Goal: Transaction & Acquisition: Purchase product/service

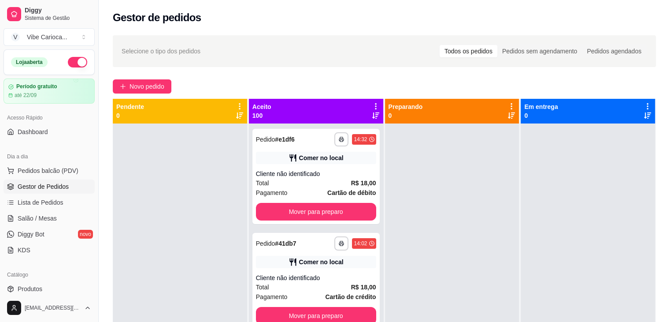
click at [57, 161] on div "Dia a dia" at bounding box center [49, 156] width 91 height 14
click at [57, 164] on button "Pedidos balcão (PDV)" at bounding box center [49, 171] width 91 height 14
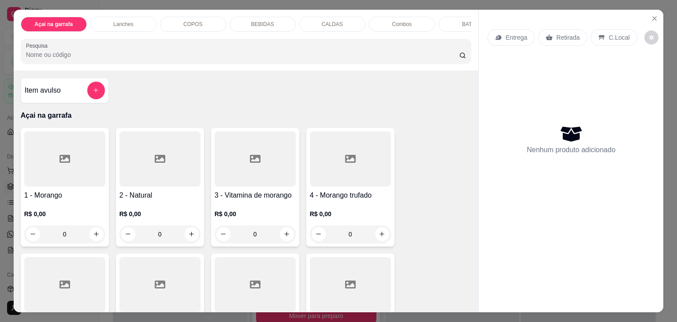
click at [183, 22] on p "COPOS" at bounding box center [192, 24] width 19 height 7
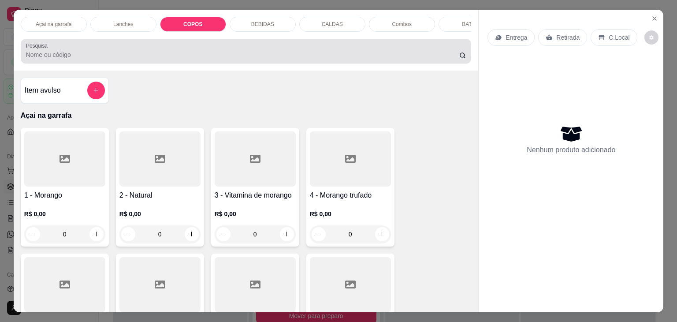
scroll to position [22, 0]
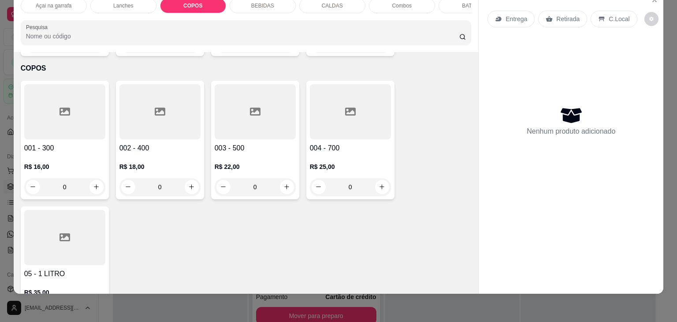
click at [47, 106] on div at bounding box center [64, 111] width 81 height 55
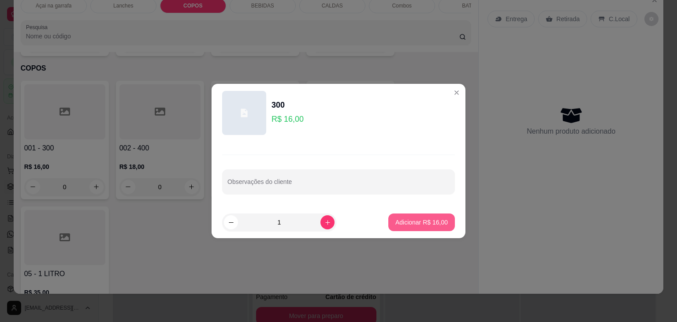
click at [395, 228] on button "Adicionar R$ 16,00" at bounding box center [421, 222] width 67 height 18
type input "1"
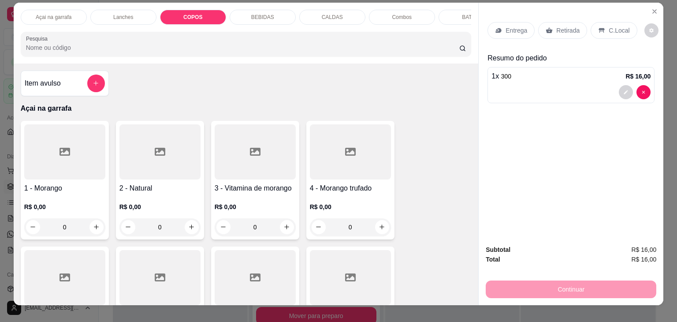
scroll to position [0, 0]
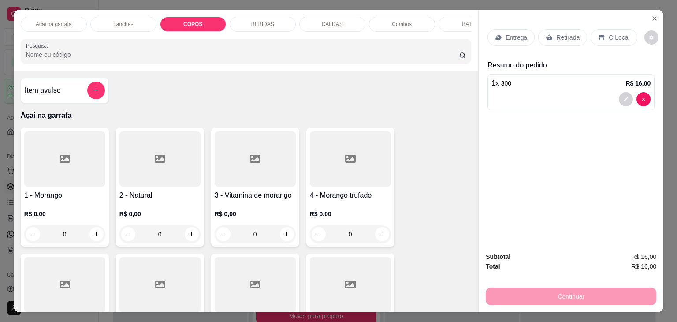
click at [201, 18] on div "COPOS" at bounding box center [193, 24] width 66 height 15
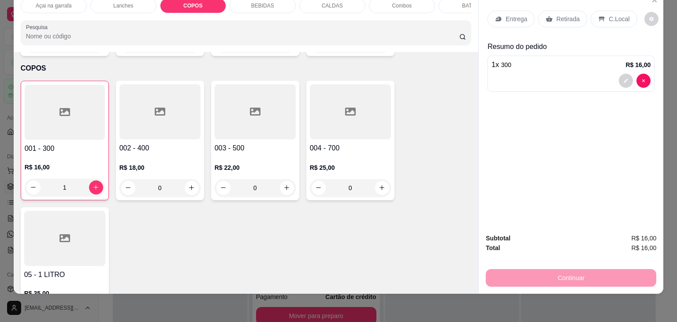
click at [264, 108] on div at bounding box center [255, 111] width 81 height 55
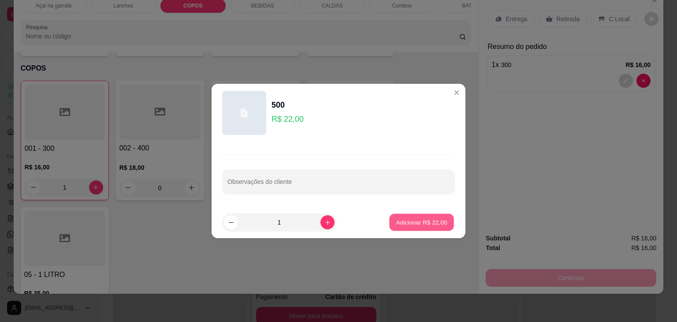
click at [421, 216] on button "Adicionar R$ 22,00" at bounding box center [421, 222] width 65 height 17
type input "1"
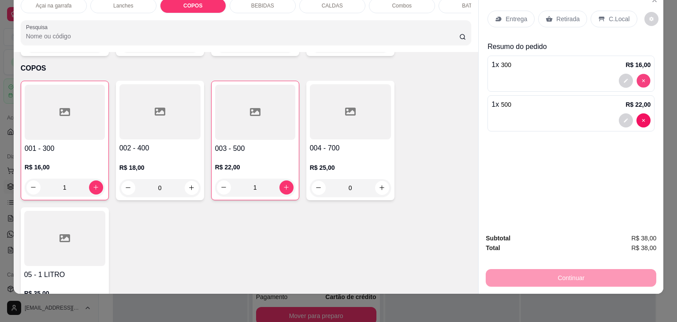
type input "0"
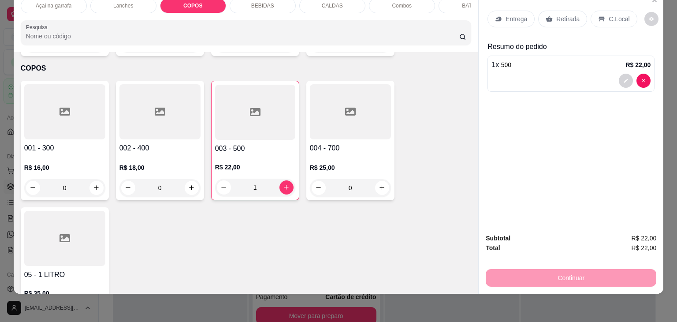
click at [614, 15] on p "C.Local" at bounding box center [619, 19] width 21 height 9
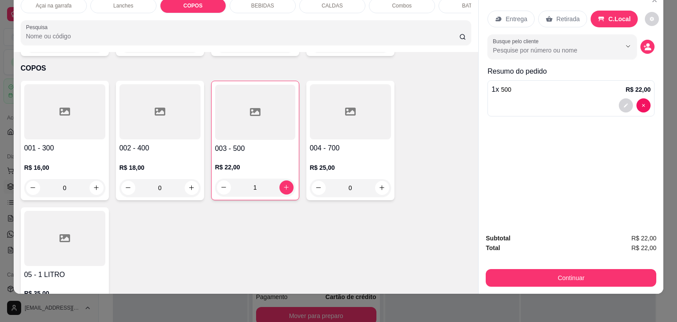
drag, startPoint x: 535, startPoint y: 256, endPoint x: 530, endPoint y: 263, distance: 8.3
click at [534, 257] on div "Subtotal R$ 22,00 Total R$ 22,00 Continuar" at bounding box center [571, 259] width 171 height 53
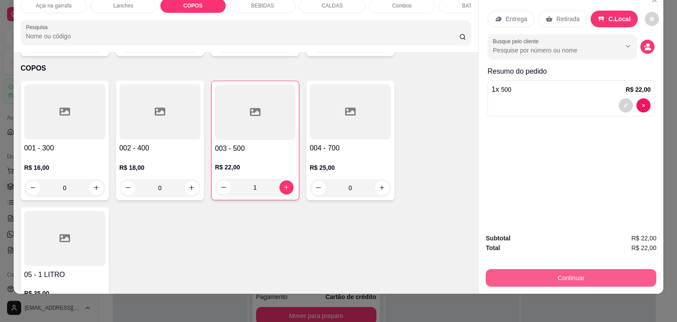
click at [530, 269] on button "Continuar" at bounding box center [571, 278] width 171 height 18
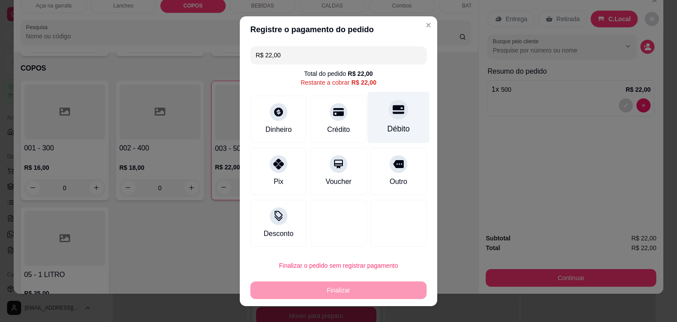
click at [393, 106] on icon at bounding box center [398, 109] width 11 height 9
type input "R$ 0,00"
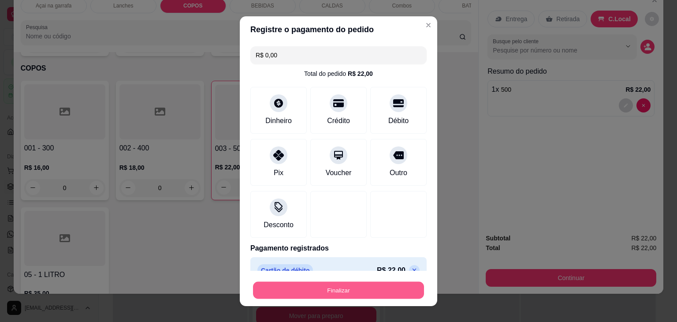
click at [309, 291] on button "Finalizar" at bounding box center [338, 289] width 171 height 17
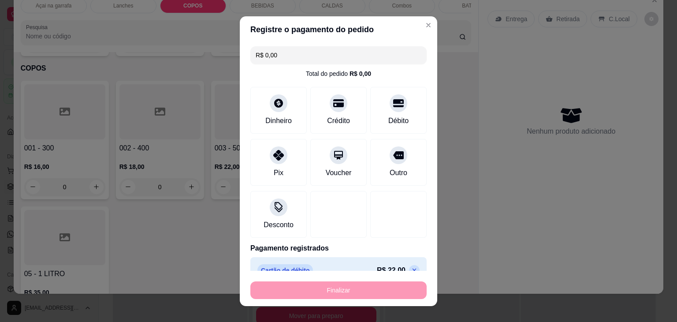
type input "0"
type input "-R$ 22,00"
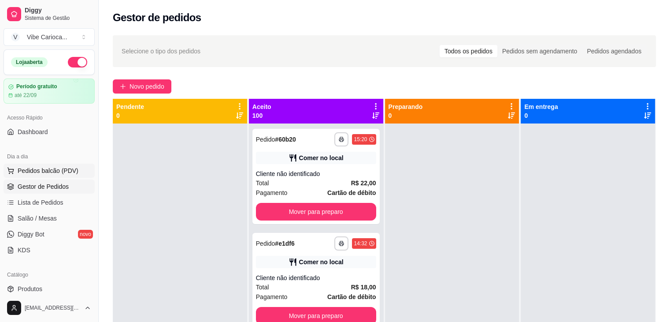
click at [41, 169] on span "Pedidos balcão (PDV)" at bounding box center [48, 170] width 61 height 9
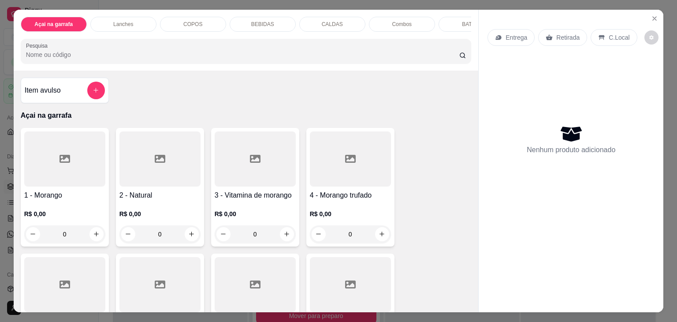
click at [196, 23] on p "COPOS" at bounding box center [192, 24] width 19 height 7
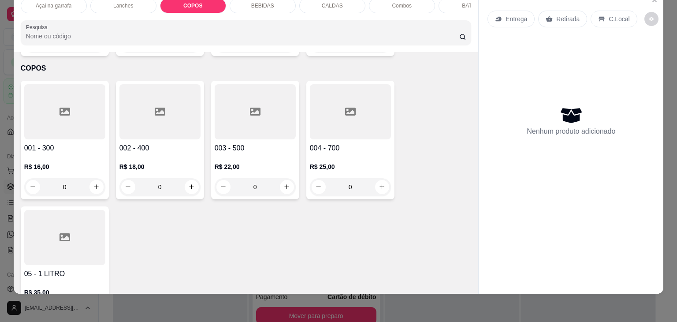
click at [67, 100] on div at bounding box center [64, 111] width 81 height 55
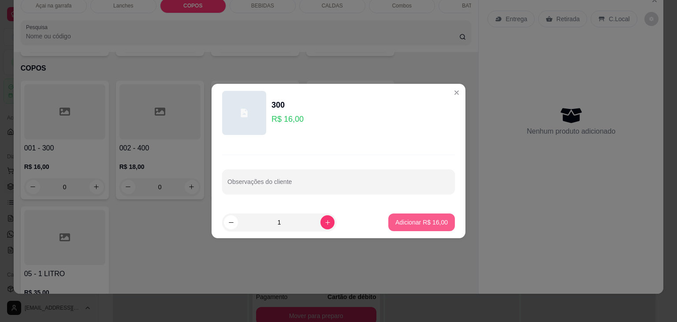
click at [400, 228] on button "Adicionar R$ 16,00" at bounding box center [421, 222] width 67 height 18
type input "1"
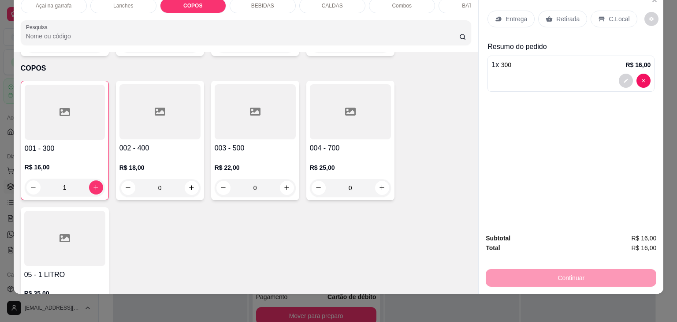
click at [240, 121] on div at bounding box center [255, 111] width 81 height 55
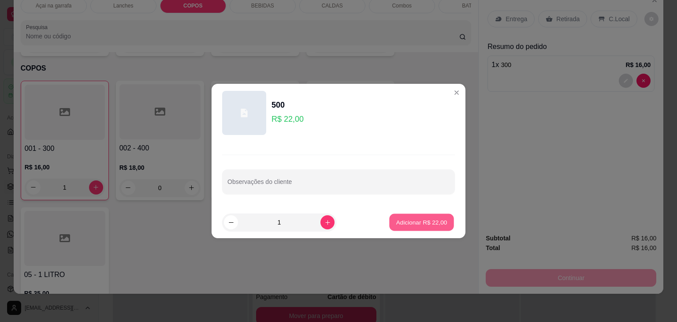
click at [404, 229] on button "Adicionar R$ 22,00" at bounding box center [421, 222] width 65 height 17
type input "1"
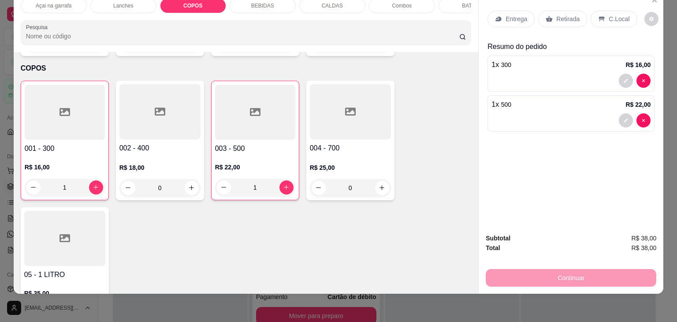
click at [610, 15] on p "C.Local" at bounding box center [619, 19] width 21 height 9
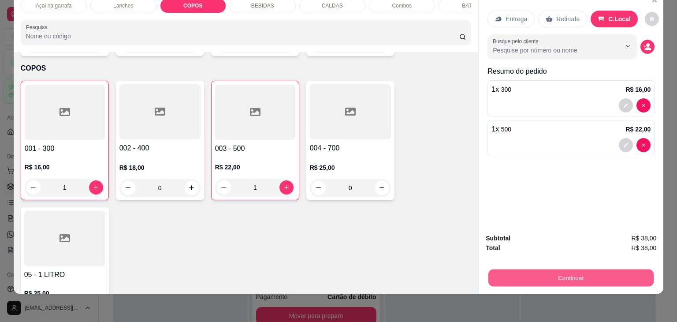
click at [530, 276] on button "Continuar" at bounding box center [570, 277] width 165 height 17
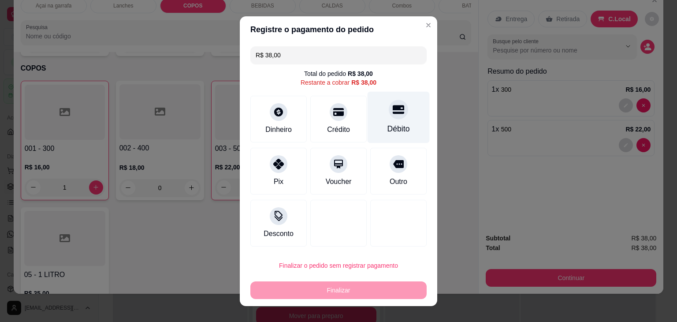
click at [400, 124] on div "Débito" at bounding box center [398, 128] width 22 height 11
type input "R$ 0,00"
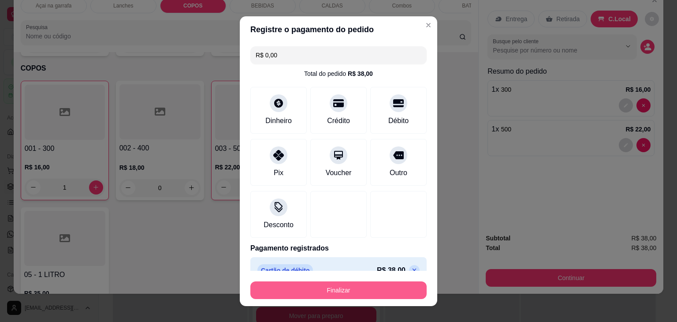
click at [339, 290] on button "Finalizar" at bounding box center [338, 290] width 176 height 18
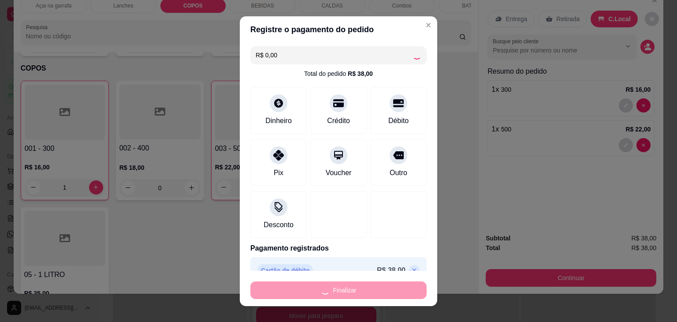
type input "0"
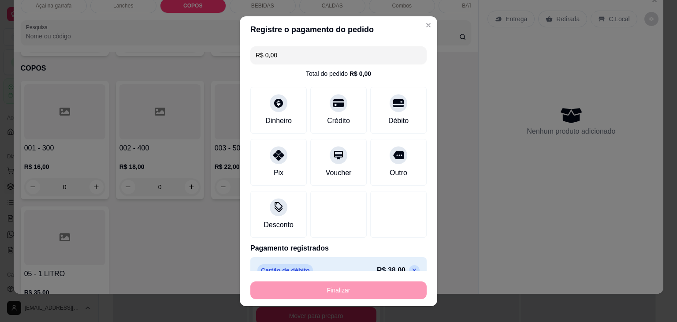
type input "-R$ 38,00"
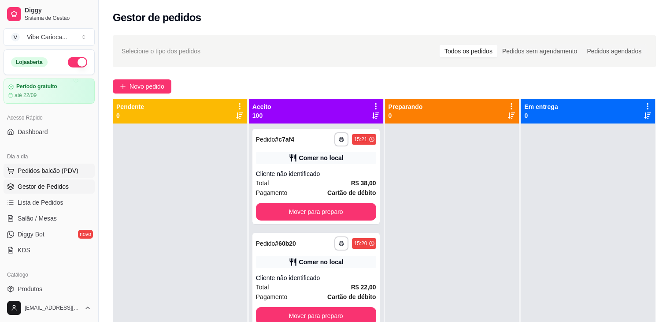
click at [45, 171] on span "Pedidos balcão (PDV)" at bounding box center [48, 170] width 61 height 9
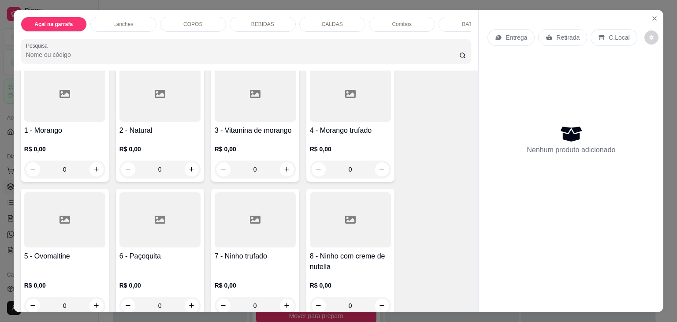
scroll to position [132, 0]
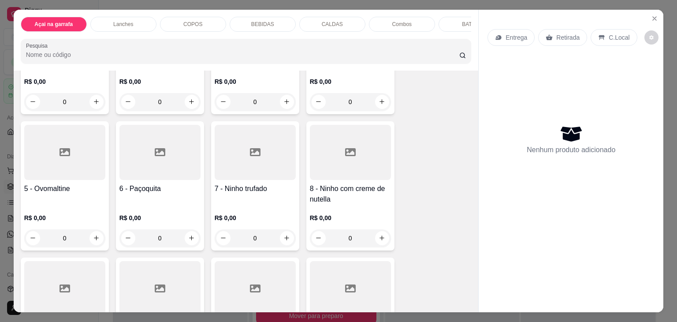
click at [236, 163] on div at bounding box center [255, 152] width 81 height 55
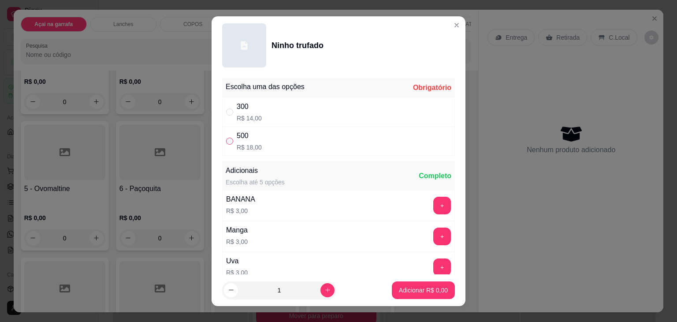
click at [226, 138] on input "" at bounding box center [229, 141] width 7 height 7
radio input "true"
click at [402, 284] on button "Adicionar R$ 18,00" at bounding box center [421, 290] width 67 height 18
type input "1"
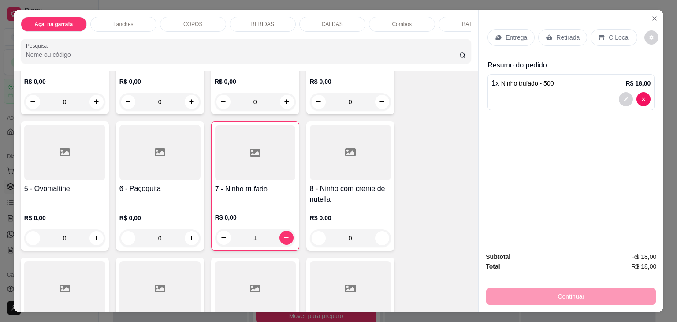
click at [600, 34] on div "C.Local" at bounding box center [614, 37] width 46 height 17
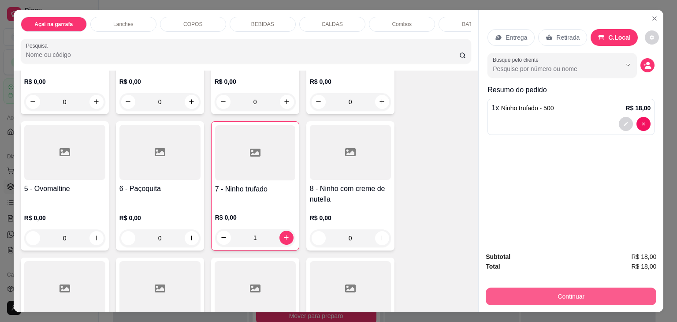
click at [499, 296] on button "Continuar" at bounding box center [571, 296] width 171 height 18
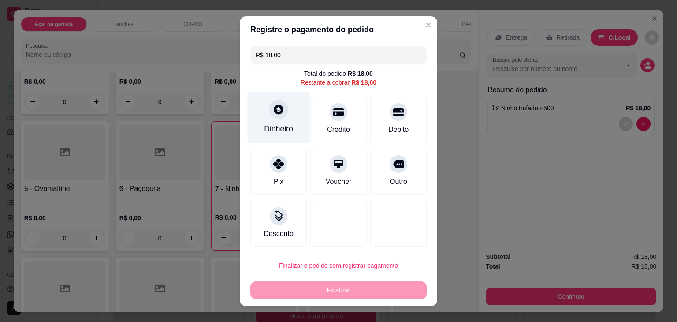
click at [281, 114] on div at bounding box center [278, 109] width 19 height 19
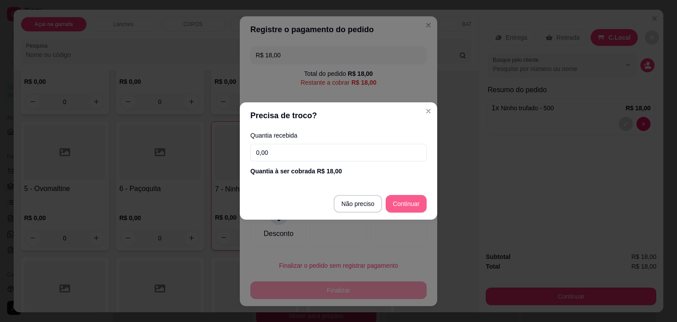
type input "R$ 0,00"
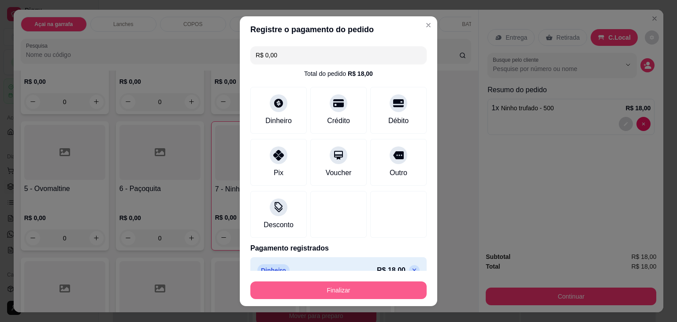
click at [357, 287] on button "Finalizar" at bounding box center [338, 290] width 176 height 18
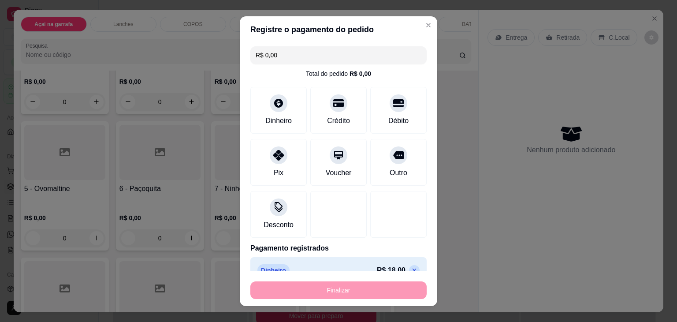
type input "0"
type input "-R$ 18,00"
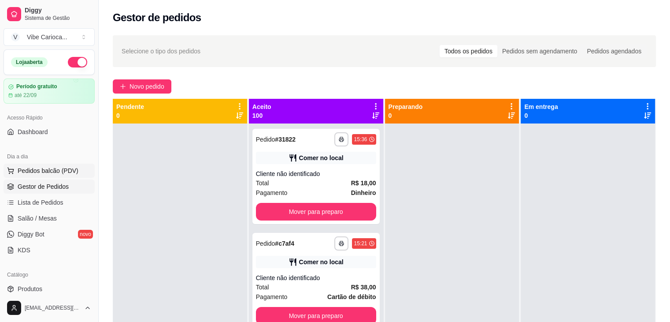
click at [46, 171] on span "Pedidos balcão (PDV)" at bounding box center [48, 170] width 61 height 9
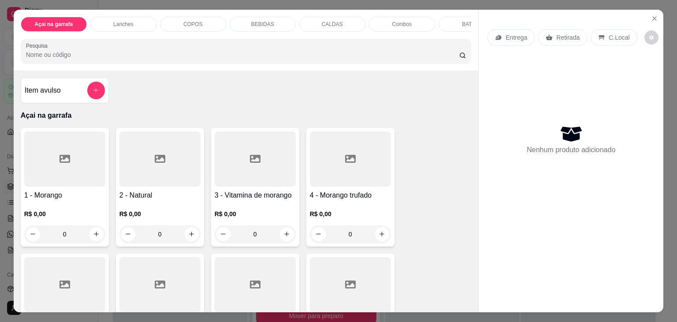
scroll to position [132, 0]
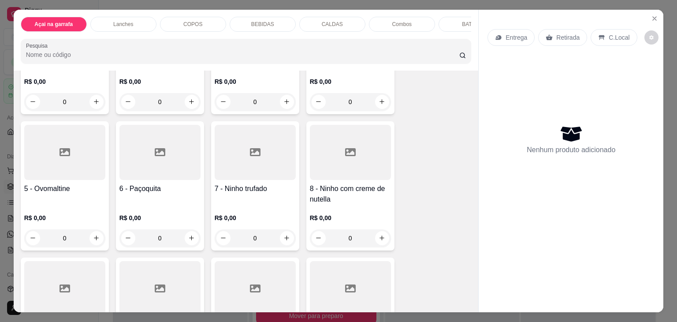
click at [372, 167] on div at bounding box center [350, 152] width 81 height 55
click at [220, 153] on div at bounding box center [255, 152] width 81 height 55
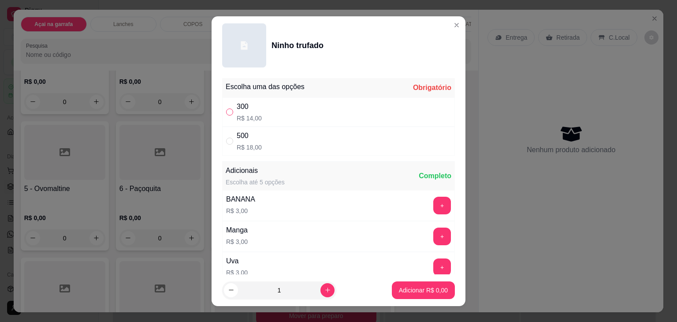
click at [227, 110] on input "" at bounding box center [229, 111] width 7 height 7
radio input "true"
click at [417, 287] on p "Adicionar R$ 14,00" at bounding box center [421, 290] width 51 height 8
type input "1"
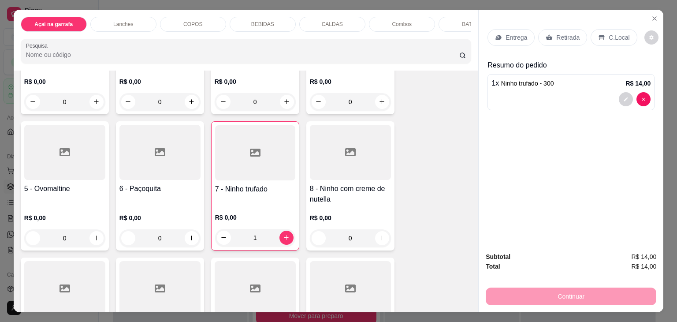
click at [609, 33] on p "C.Local" at bounding box center [619, 37] width 21 height 9
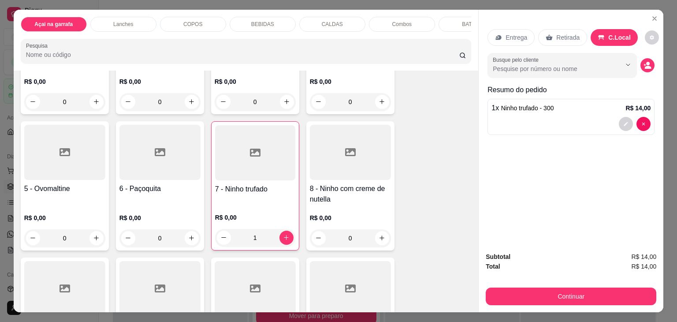
click at [527, 290] on button "Continuar" at bounding box center [571, 296] width 171 height 18
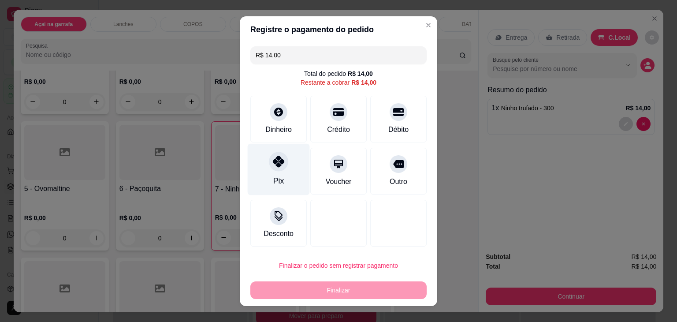
click at [282, 173] on div "Pix" at bounding box center [279, 169] width 62 height 52
type input "R$ 0,00"
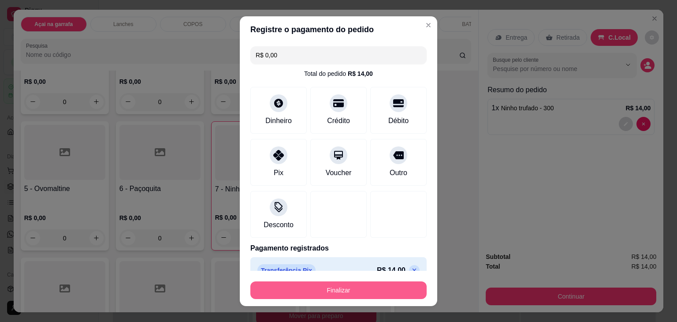
click at [361, 287] on button "Finalizar" at bounding box center [338, 290] width 176 height 18
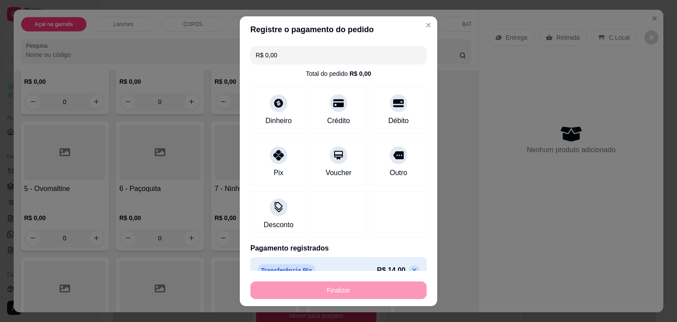
type input "0"
type input "-R$ 14,00"
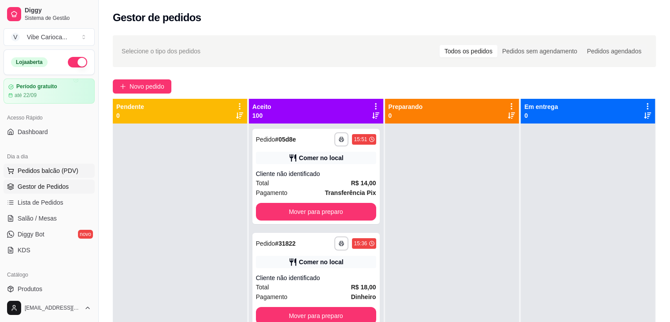
click at [29, 175] on button "Pedidos balcão (PDV)" at bounding box center [49, 171] width 91 height 14
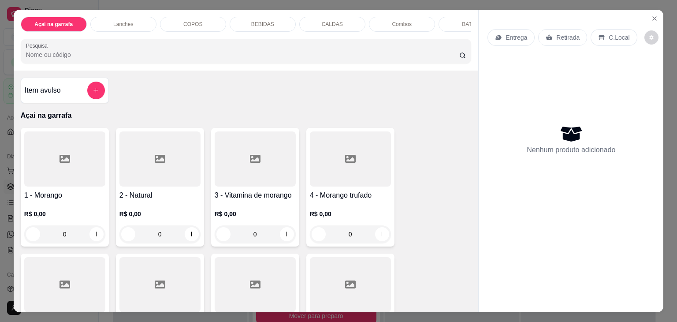
click at [194, 22] on p "COPOS" at bounding box center [192, 24] width 19 height 7
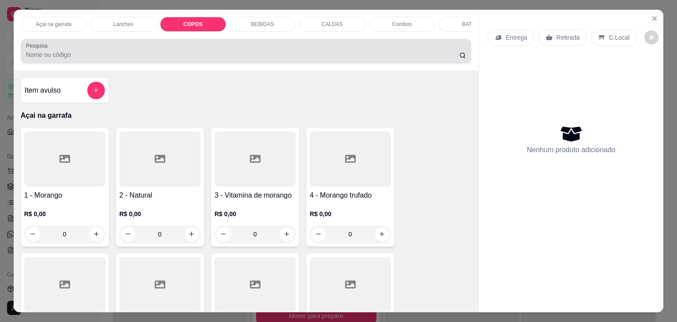
scroll to position [22, 0]
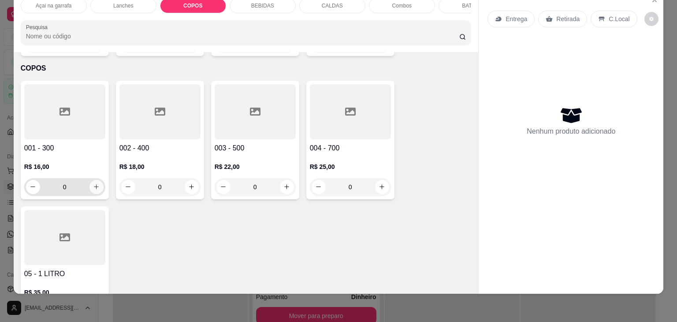
click at [95, 183] on icon "increase-product-quantity" at bounding box center [96, 186] width 7 height 7
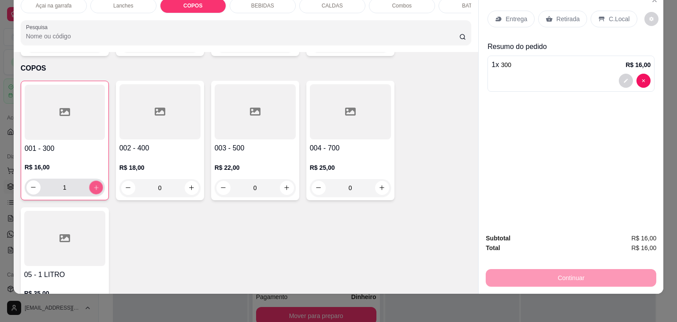
click at [95, 184] on icon "increase-product-quantity" at bounding box center [96, 187] width 7 height 7
type input "2"
click at [614, 11] on div "C.Local" at bounding box center [614, 19] width 46 height 17
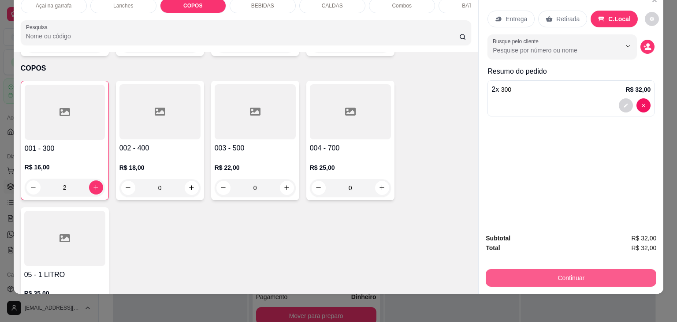
click at [550, 276] on button "Continuar" at bounding box center [571, 278] width 171 height 18
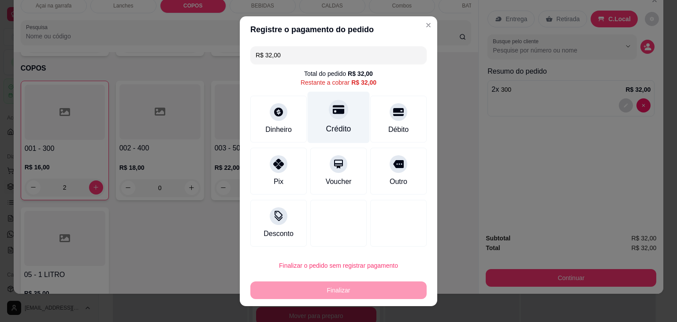
click at [328, 120] on div "Crédito" at bounding box center [339, 117] width 62 height 52
type input "R$ 0,00"
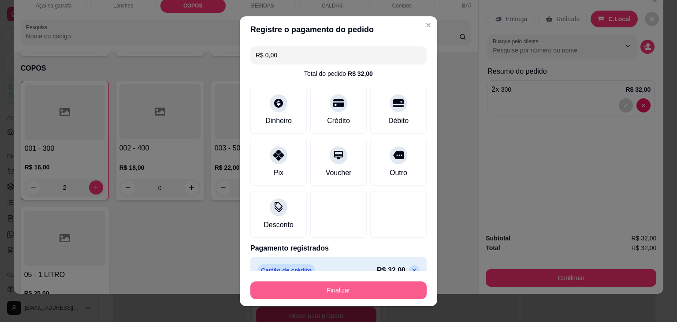
click at [324, 295] on button "Finalizar" at bounding box center [338, 290] width 176 height 18
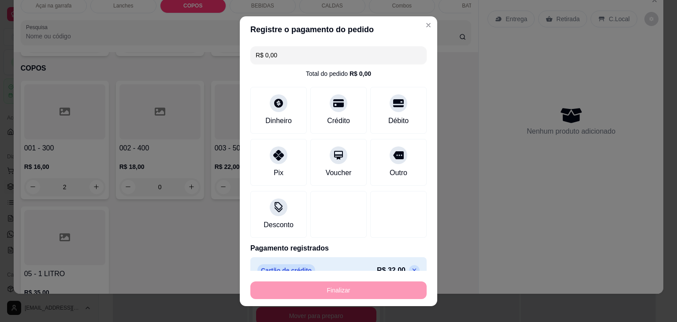
type input "0"
type input "-R$ 32,00"
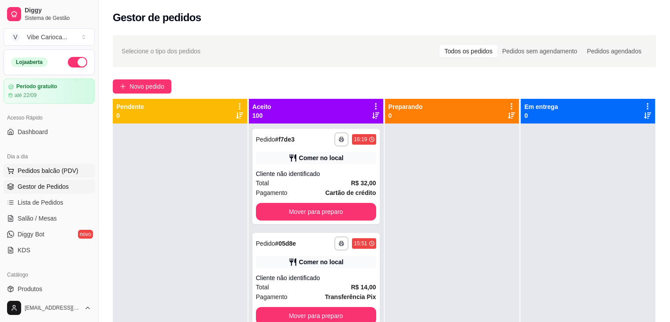
click at [58, 166] on span "Pedidos balcão (PDV)" at bounding box center [48, 170] width 61 height 9
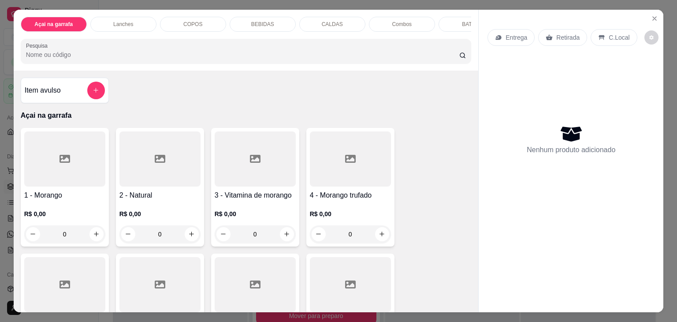
click at [209, 21] on div "COPOS" at bounding box center [193, 24] width 66 height 15
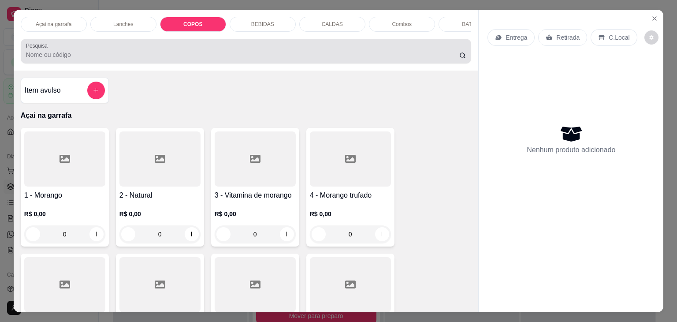
scroll to position [22, 0]
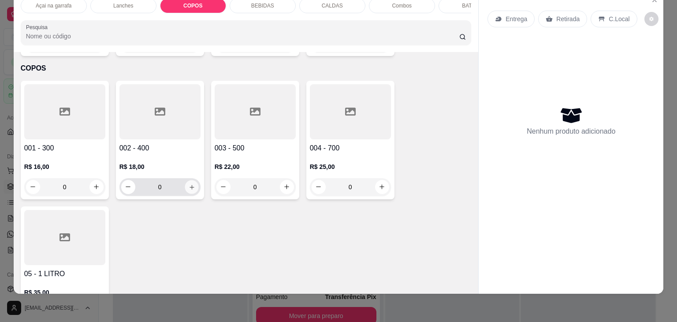
click at [190, 184] on icon "increase-product-quantity" at bounding box center [191, 187] width 7 height 7
type input "1"
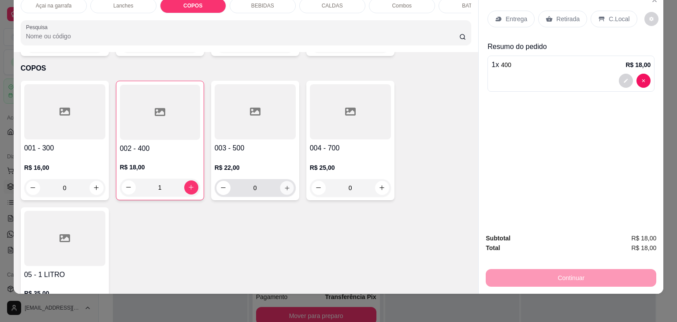
click at [286, 185] on icon "increase-product-quantity" at bounding box center [286, 188] width 7 height 7
type input "1"
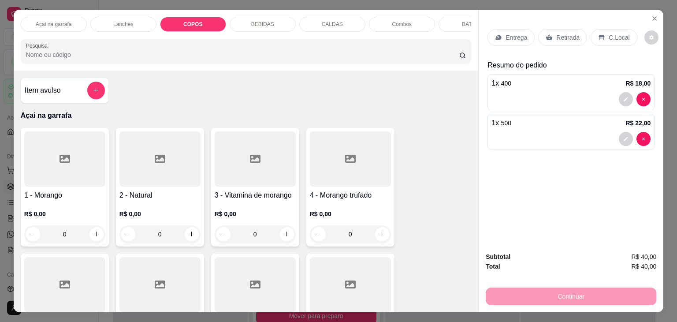
scroll to position [0, 33]
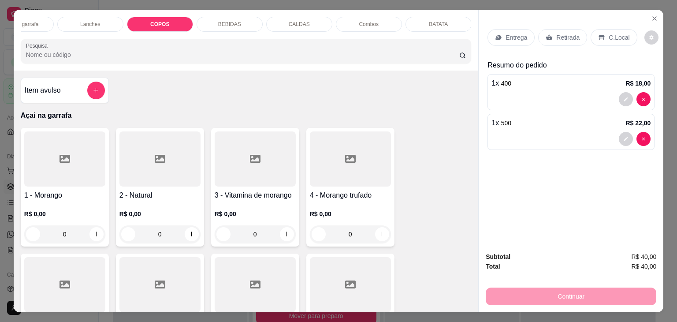
click at [303, 22] on p "CALDAS" at bounding box center [299, 24] width 21 height 7
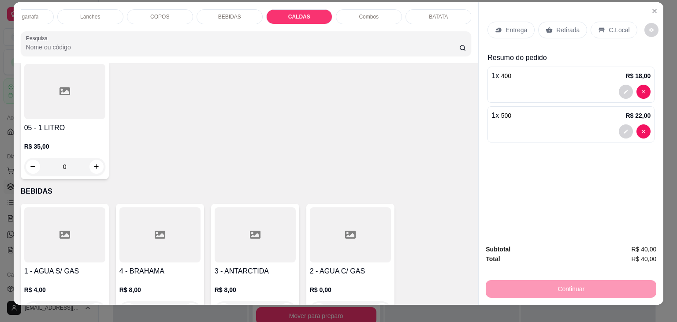
scroll to position [0, 0]
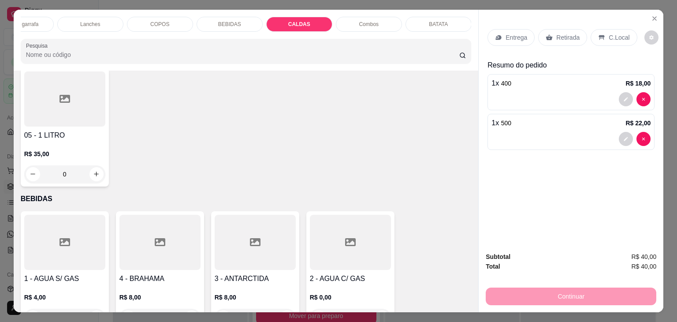
click at [39, 17] on div "Açai na garrafa" at bounding box center [21, 24] width 66 height 15
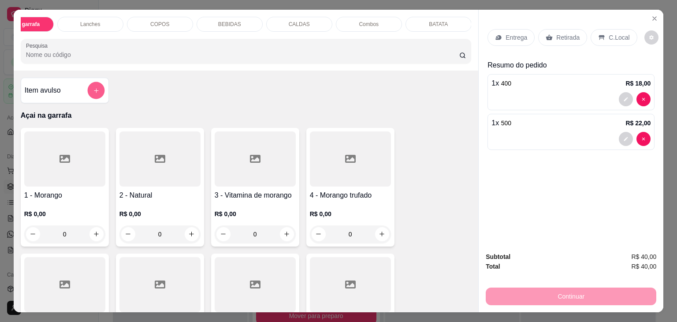
click at [94, 93] on icon "add-separate-item" at bounding box center [96, 90] width 4 height 4
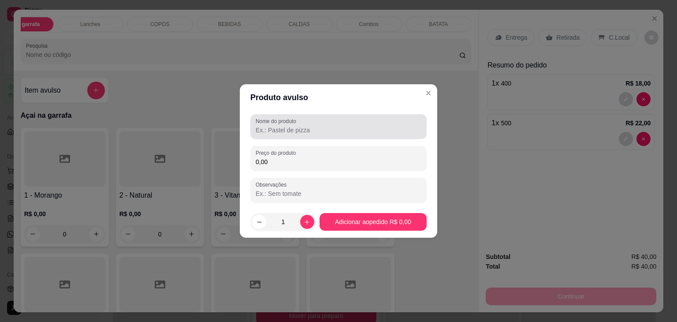
click at [355, 132] on input "Nome do produto" at bounding box center [339, 130] width 166 height 9
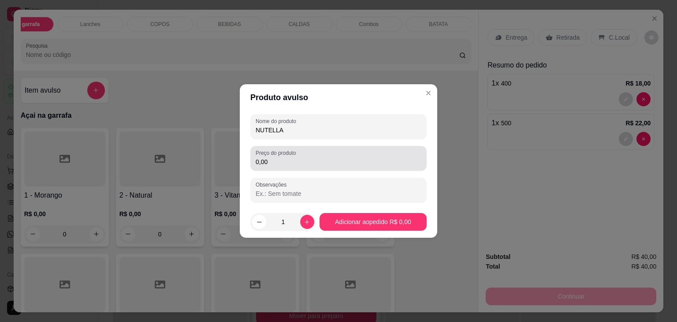
type input "NUTELLA"
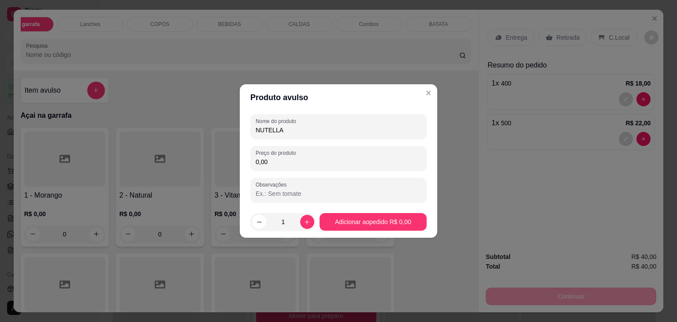
click at [344, 160] on input "0,00" at bounding box center [339, 161] width 166 height 9
type input "5,00"
click at [362, 212] on footer "1 Adicionar ao pedido R$ 5,00" at bounding box center [338, 222] width 197 height 32
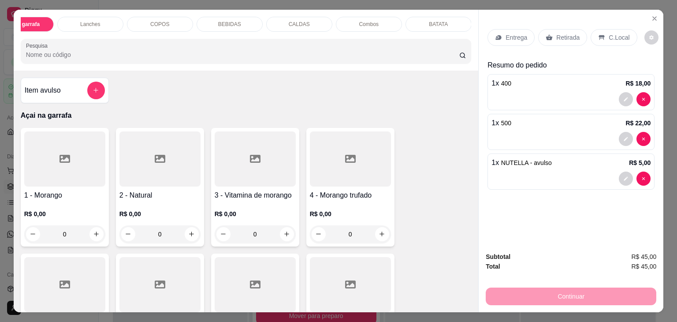
click at [599, 35] on icon at bounding box center [602, 37] width 6 height 5
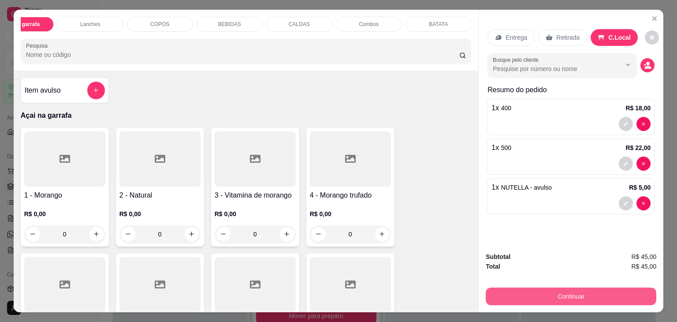
click at [510, 289] on button "Continuar" at bounding box center [571, 296] width 171 height 18
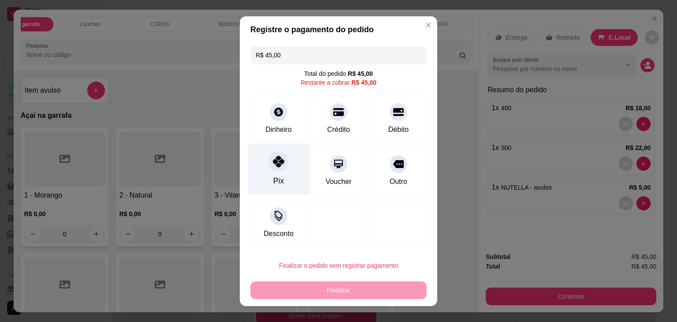
click at [279, 173] on div "Pix" at bounding box center [279, 169] width 62 height 52
type input "R$ 0,00"
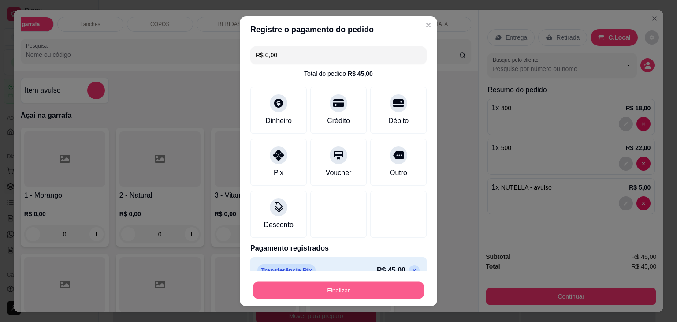
click at [293, 286] on button "Finalizar" at bounding box center [338, 289] width 171 height 17
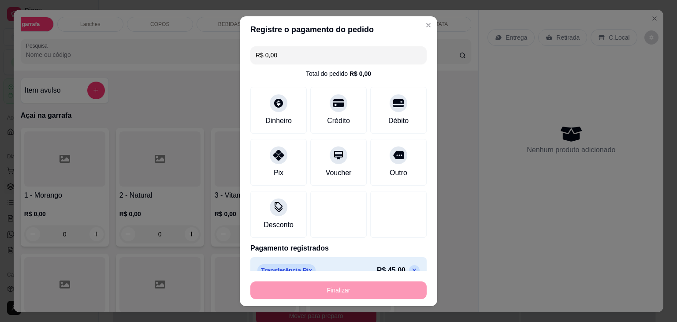
type input "0"
type input "-R$ 45,00"
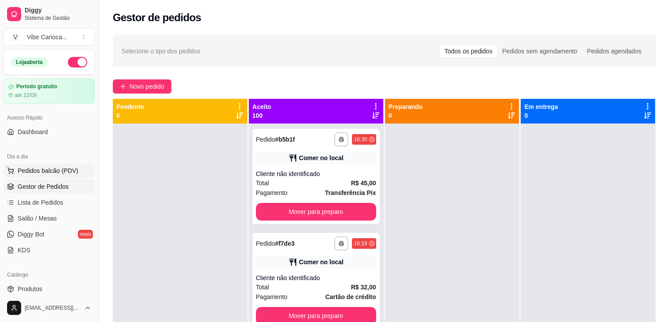
click at [45, 167] on span "Pedidos balcão (PDV)" at bounding box center [48, 170] width 61 height 9
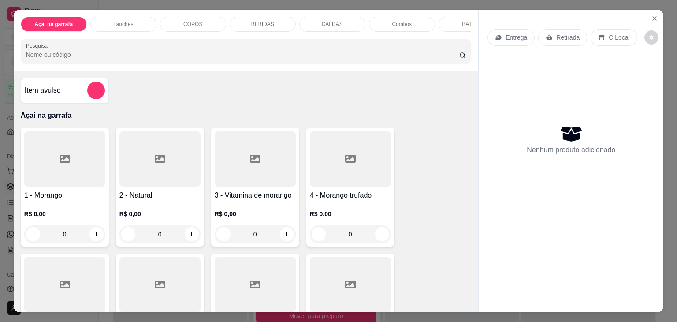
click at [212, 22] on div "COPOS" at bounding box center [193, 24] width 66 height 15
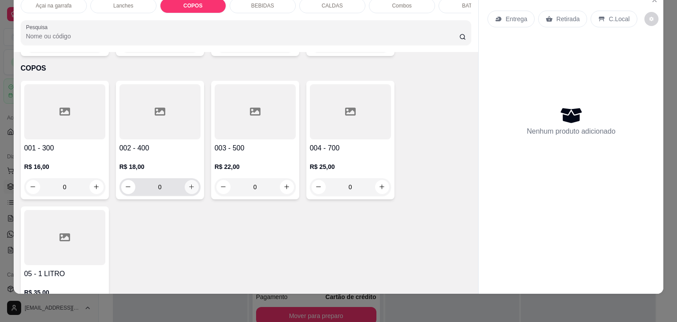
click at [188, 183] on icon "increase-product-quantity" at bounding box center [191, 186] width 7 height 7
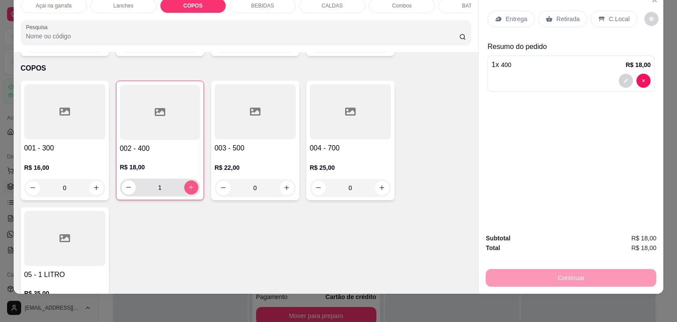
click at [188, 184] on icon "increase-product-quantity" at bounding box center [191, 187] width 7 height 7
type input "2"
click at [97, 181] on button "increase-product-quantity" at bounding box center [96, 188] width 14 height 14
type input "1"
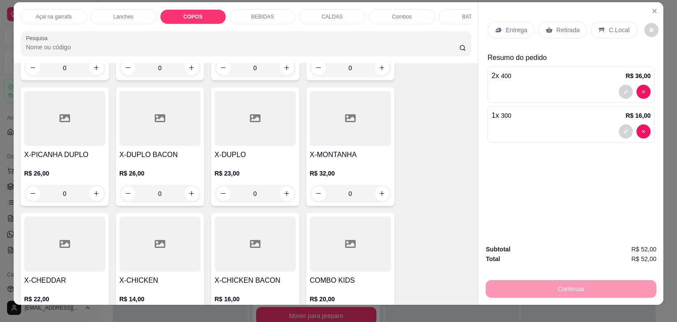
scroll to position [0, 0]
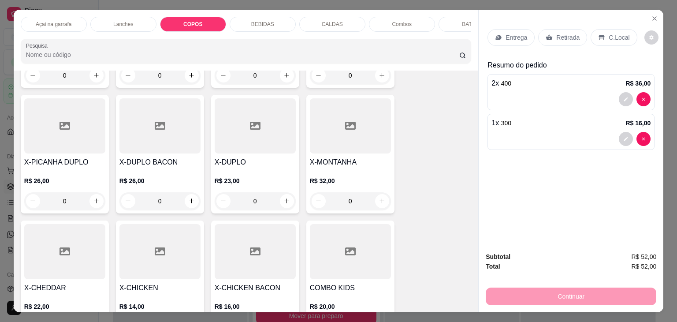
click at [60, 22] on p "Açai na garrafa" at bounding box center [54, 24] width 36 height 7
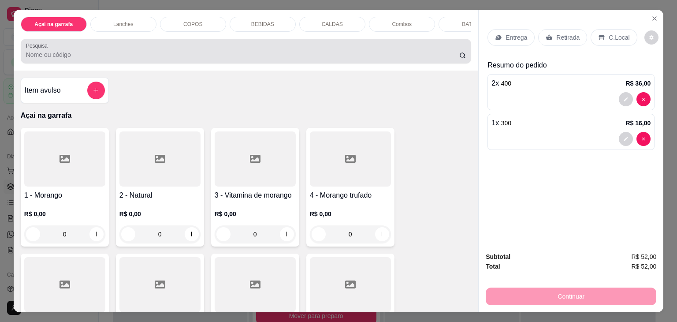
click at [81, 50] on div at bounding box center [246, 51] width 440 height 18
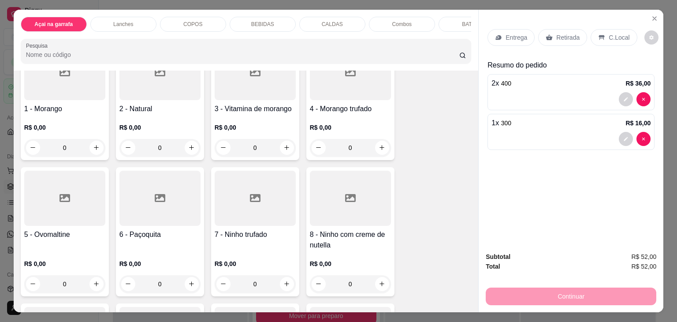
scroll to position [88, 0]
click at [354, 186] on div at bounding box center [350, 196] width 81 height 55
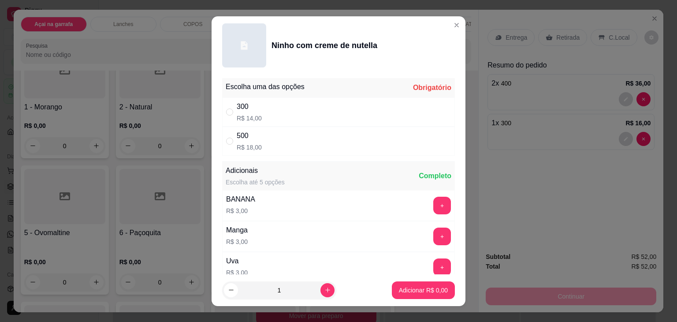
drag, startPoint x: 228, startPoint y: 112, endPoint x: 245, endPoint y: 123, distance: 20.3
click at [228, 112] on input "" at bounding box center [229, 111] width 7 height 7
radio input "true"
click at [437, 295] on button "Adicionar R$ 14,00" at bounding box center [421, 290] width 67 height 18
type input "1"
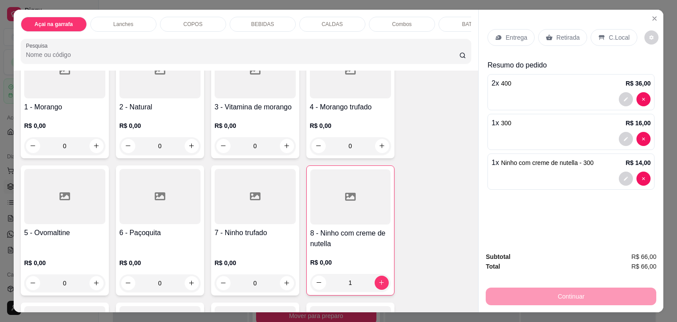
click at [609, 34] on p "C.Local" at bounding box center [619, 37] width 21 height 9
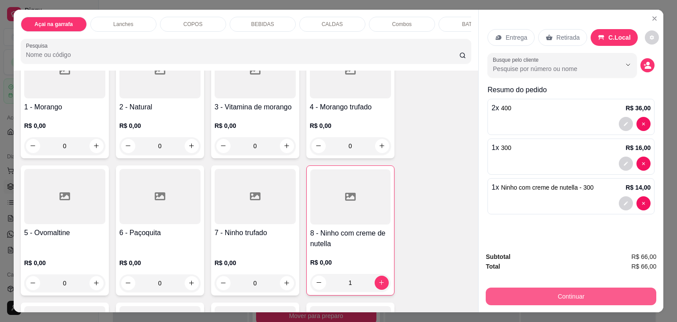
click at [538, 301] on button "Continuar" at bounding box center [571, 296] width 171 height 18
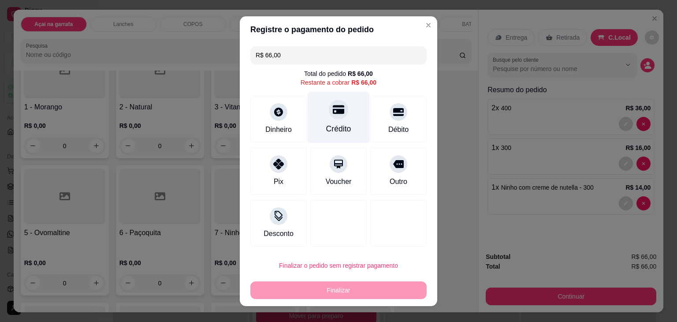
click at [333, 114] on icon at bounding box center [338, 109] width 11 height 11
type input "R$ 0,00"
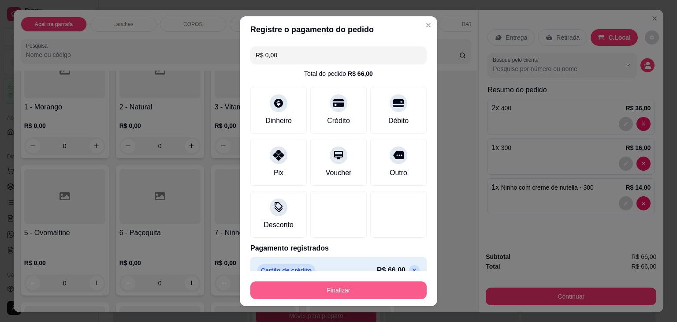
click at [341, 284] on button "Finalizar" at bounding box center [338, 290] width 176 height 18
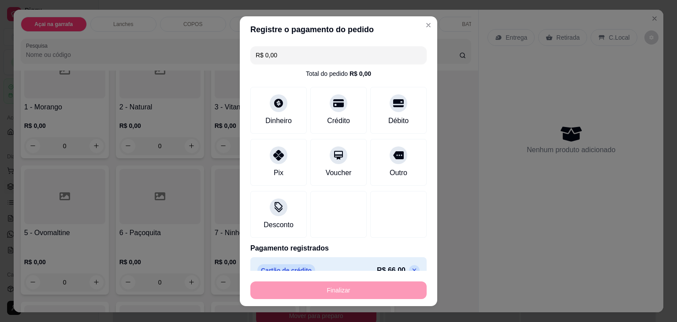
type input "0"
type input "-R$ 66,00"
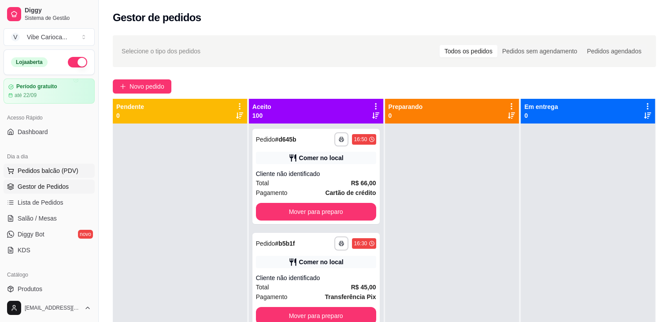
click at [30, 169] on span "Pedidos balcão (PDV)" at bounding box center [48, 170] width 61 height 9
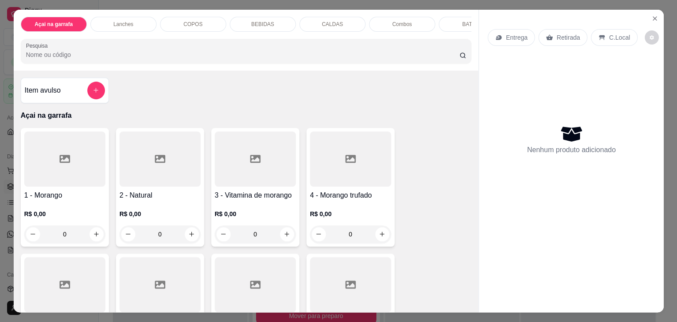
click at [46, 173] on div at bounding box center [64, 158] width 81 height 55
click at [169, 22] on div "COPOS" at bounding box center [193, 24] width 66 height 15
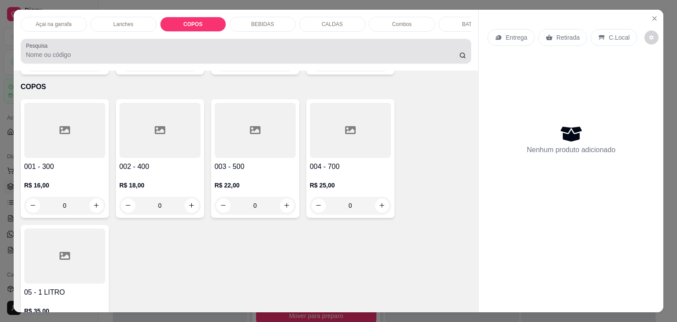
scroll to position [22, 0]
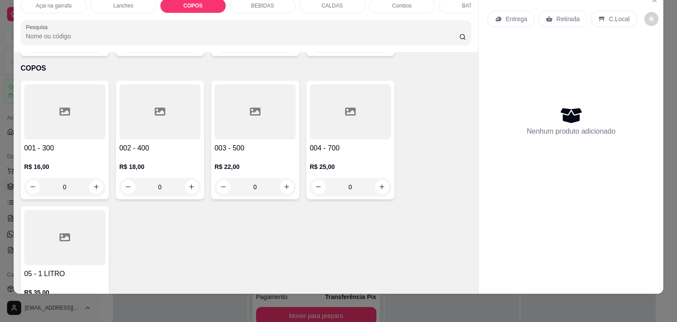
click at [76, 90] on div at bounding box center [64, 111] width 81 height 55
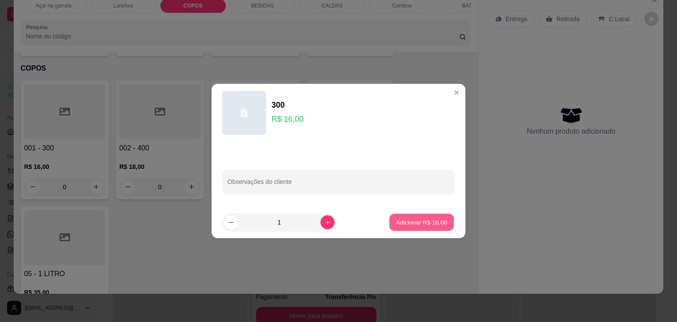
click at [403, 223] on p "Adicionar R$ 16,00" at bounding box center [421, 222] width 51 height 8
type input "1"
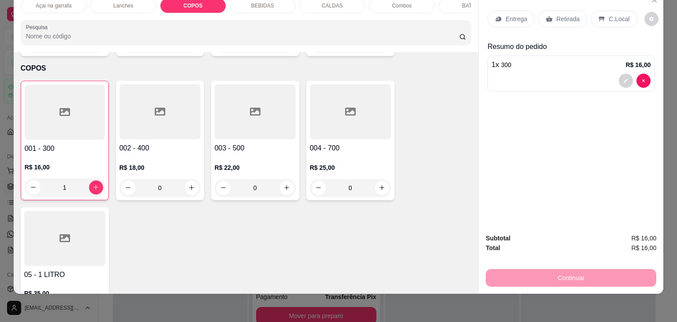
click at [260, 112] on div at bounding box center [255, 111] width 81 height 55
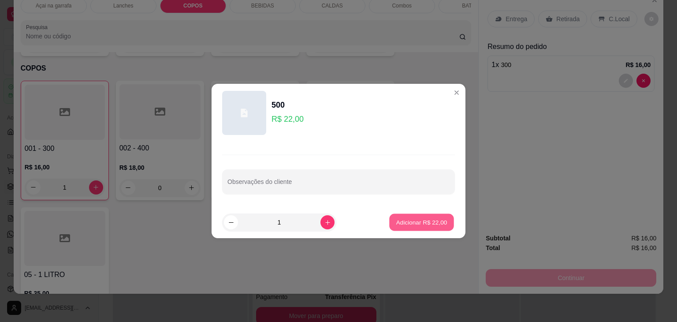
click at [396, 222] on p "Adicionar R$ 22,00" at bounding box center [421, 222] width 51 height 8
type input "1"
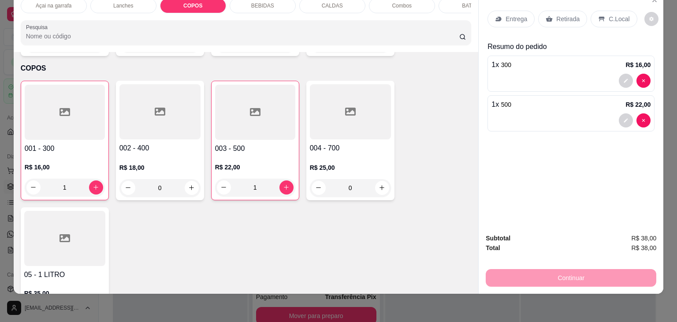
click at [605, 22] on div "Entrega Retirada C.Local" at bounding box center [571, 19] width 167 height 31
click at [609, 15] on p "C.Local" at bounding box center [619, 19] width 21 height 9
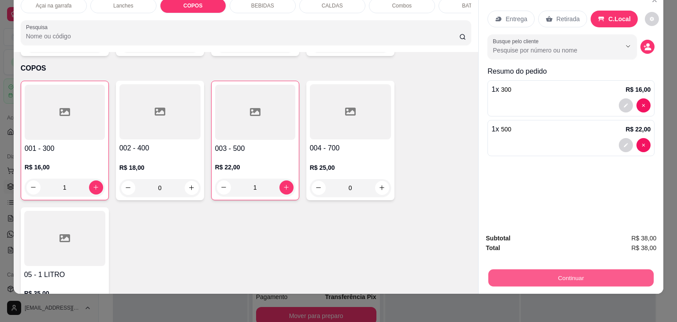
click at [566, 269] on button "Continuar" at bounding box center [570, 277] width 165 height 17
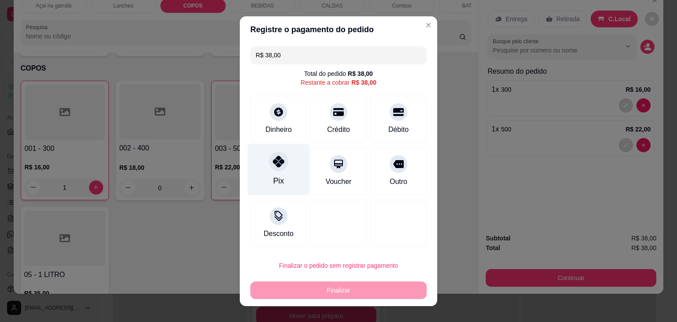
click at [275, 161] on icon at bounding box center [278, 161] width 11 height 11
type input "R$ 0,00"
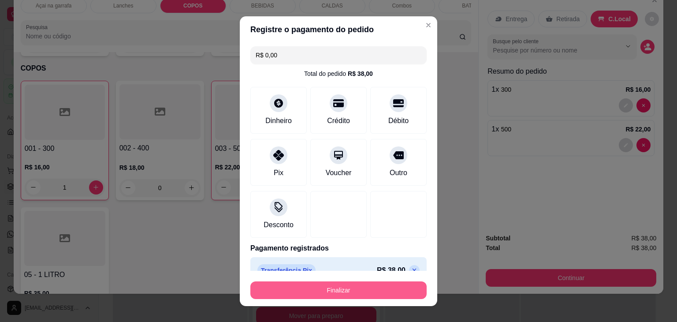
click at [373, 293] on button "Finalizar" at bounding box center [338, 290] width 176 height 18
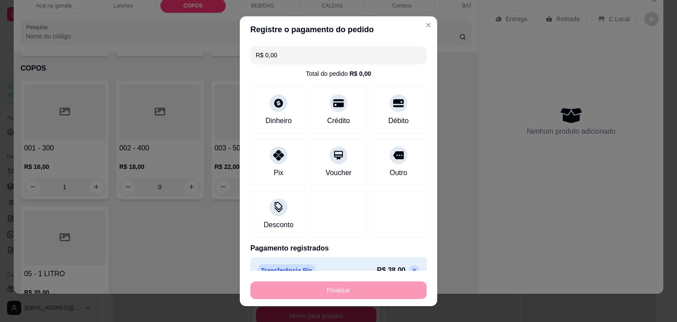
type input "0"
type input "-R$ 38,00"
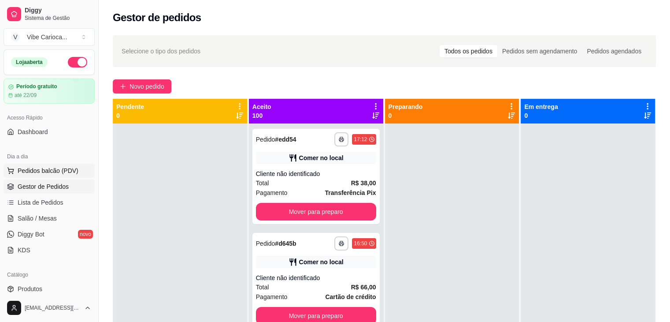
click at [56, 173] on span "Pedidos balcão (PDV)" at bounding box center [48, 170] width 61 height 9
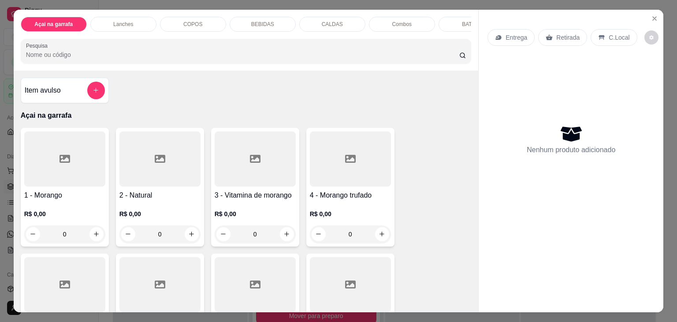
click at [179, 25] on div "COPOS" at bounding box center [193, 24] width 66 height 15
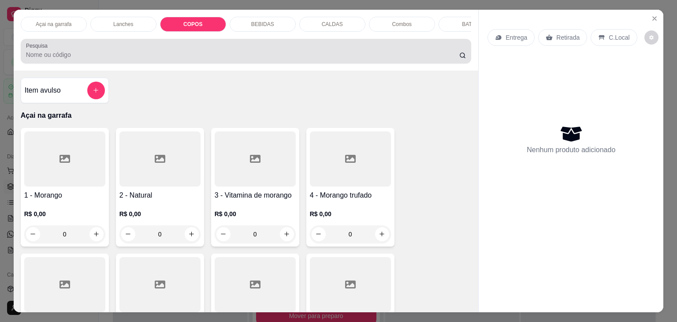
scroll to position [22, 0]
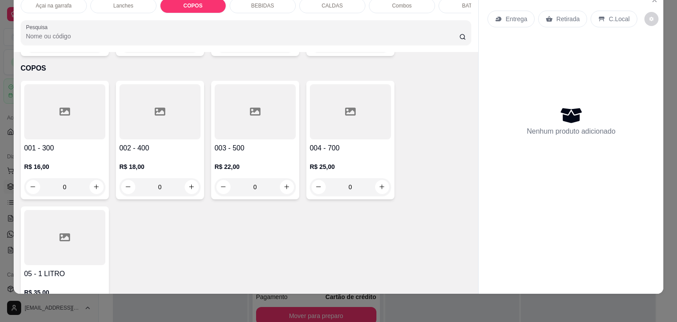
click at [46, 95] on div at bounding box center [64, 111] width 81 height 55
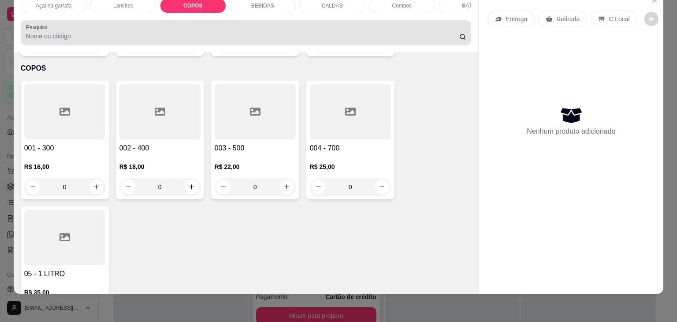
scroll to position [0, 0]
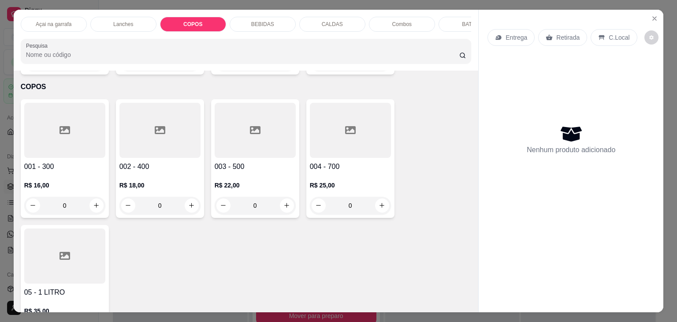
click at [67, 17] on div "Açai na garrafa" at bounding box center [54, 24] width 66 height 15
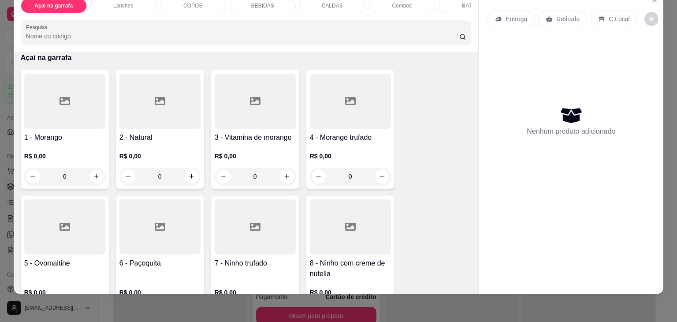
click at [33, 123] on div at bounding box center [64, 101] width 81 height 55
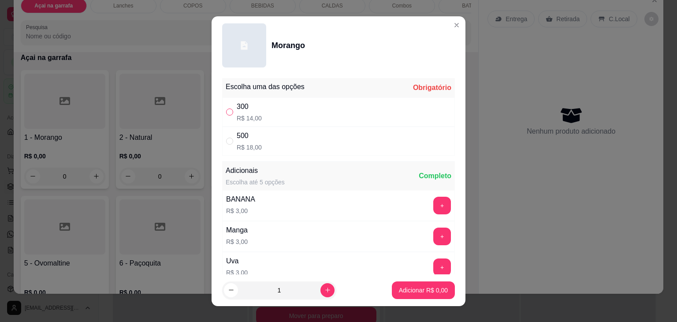
click at [227, 113] on input "" at bounding box center [229, 111] width 7 height 7
radio input "true"
click at [395, 287] on p "Adicionar R$ 14,00" at bounding box center [421, 290] width 52 height 9
type input "1"
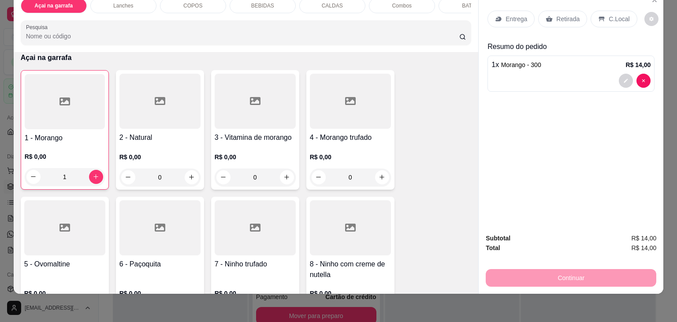
click at [601, 11] on div "C.Local" at bounding box center [614, 19] width 46 height 17
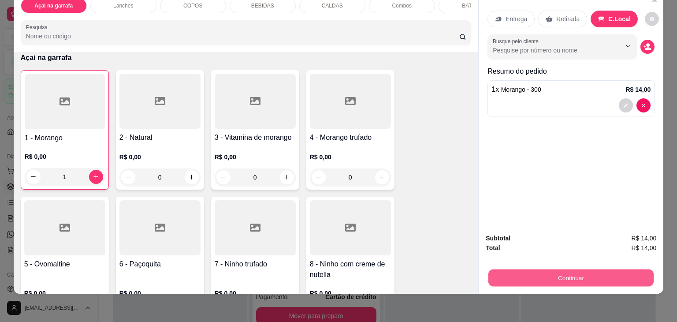
click at [570, 270] on button "Continuar" at bounding box center [570, 277] width 165 height 17
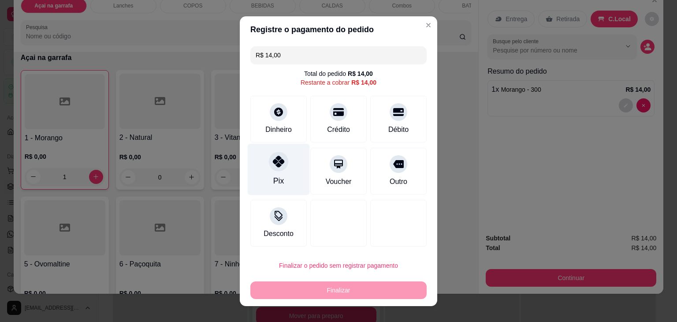
click at [277, 161] on icon at bounding box center [278, 161] width 11 height 11
type input "R$ 0,00"
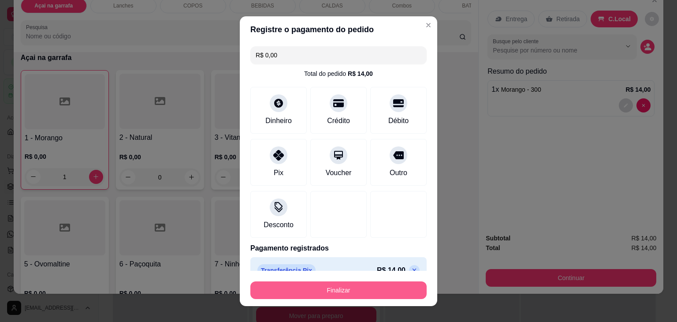
click at [353, 291] on button "Finalizar" at bounding box center [338, 290] width 176 height 18
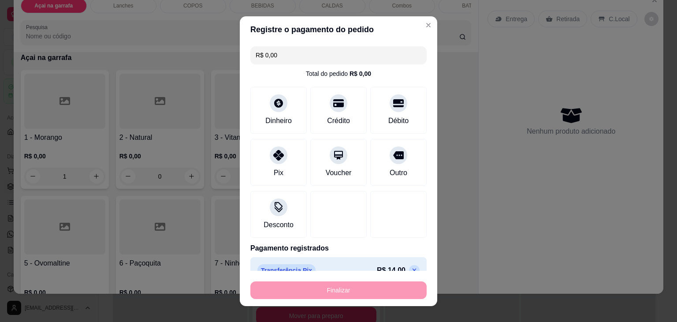
type input "0"
type input "-R$ 14,00"
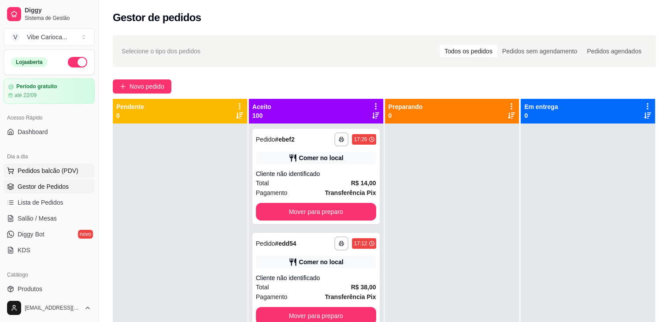
click at [34, 167] on span "Pedidos balcão (PDV)" at bounding box center [48, 170] width 61 height 9
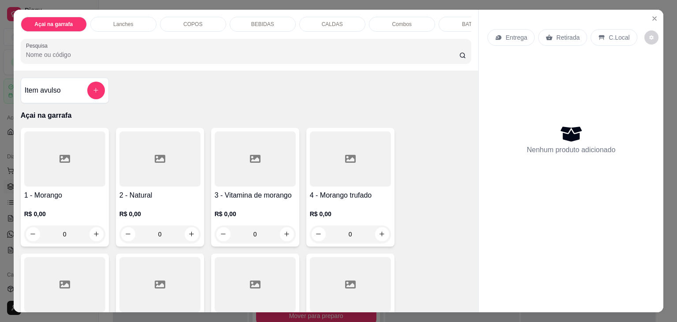
click at [213, 25] on div "COPOS" at bounding box center [193, 24] width 66 height 15
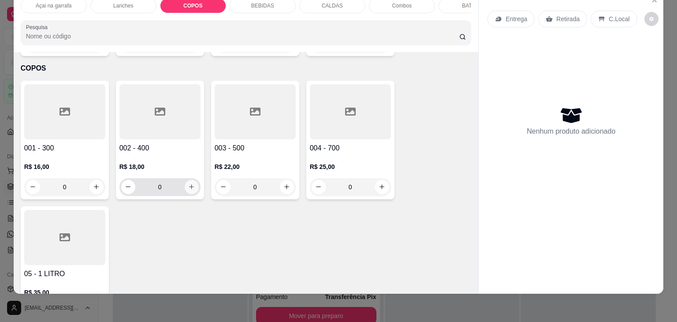
click at [192, 180] on button "increase-product-quantity" at bounding box center [192, 187] width 14 height 14
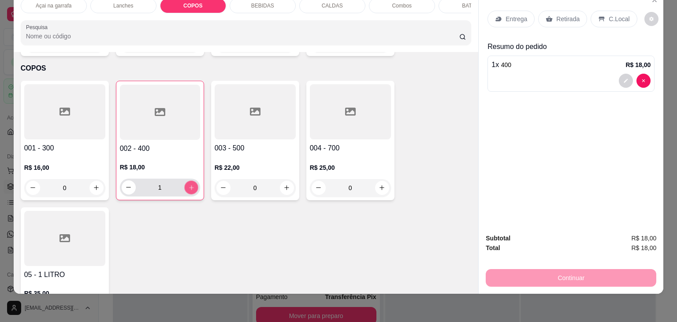
click at [192, 180] on button "increase-product-quantity" at bounding box center [191, 187] width 14 height 14
type input "2"
click at [610, 11] on div "C.Local" at bounding box center [614, 19] width 46 height 17
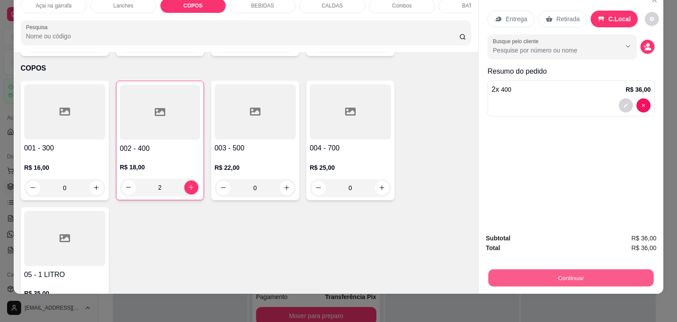
click at [530, 269] on button "Continuar" at bounding box center [570, 277] width 165 height 17
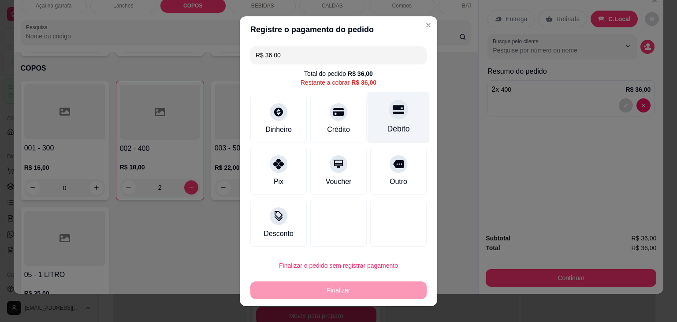
click at [393, 115] on icon at bounding box center [398, 109] width 11 height 11
type input "R$ 0,00"
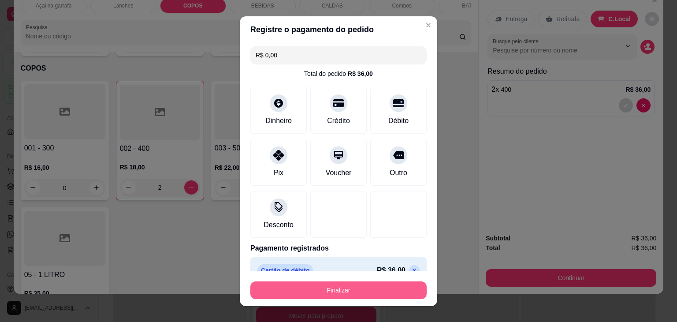
click at [301, 293] on button "Finalizar" at bounding box center [338, 290] width 176 height 18
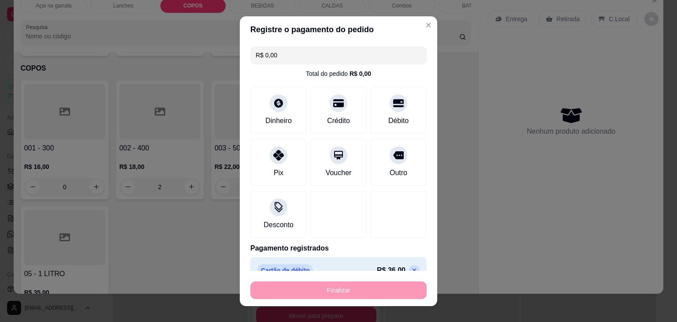
type input "0"
type input "-R$ 36,00"
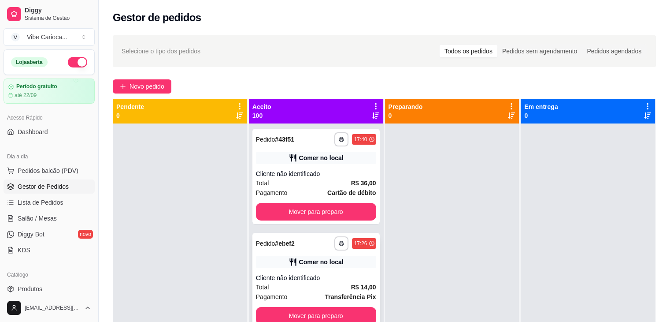
drag, startPoint x: 299, startPoint y: 295, endPoint x: 291, endPoint y: 300, distance: 9.9
click at [291, 300] on div "Pagamento Transferência Pix" at bounding box center [316, 297] width 120 height 10
click at [48, 176] on button "Pedidos balcão (PDV)" at bounding box center [49, 171] width 91 height 14
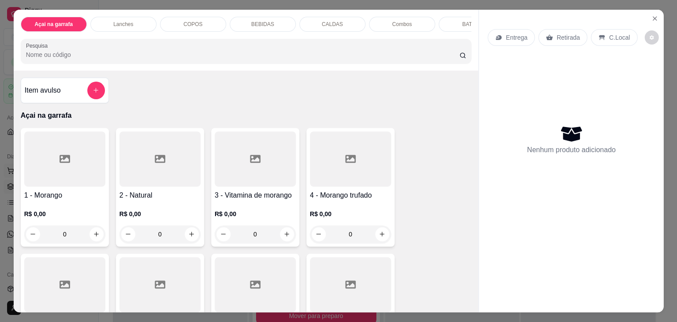
click at [49, 171] on div at bounding box center [64, 158] width 81 height 55
click at [183, 23] on p "COPOS" at bounding box center [192, 24] width 19 height 7
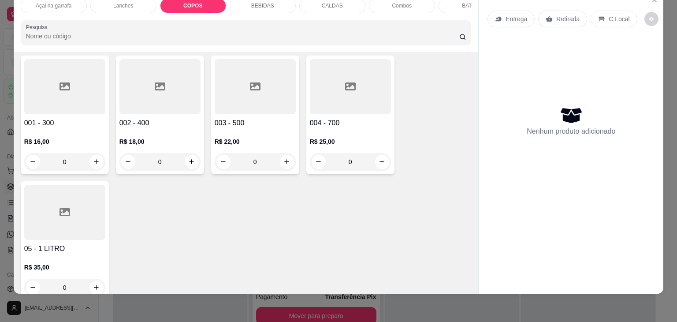
scroll to position [1134, 0]
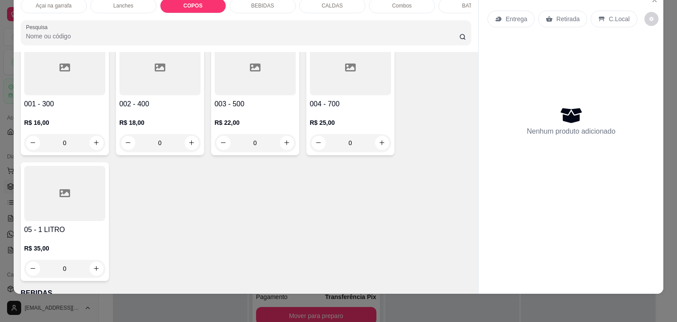
click at [130, 67] on div at bounding box center [159, 67] width 81 height 55
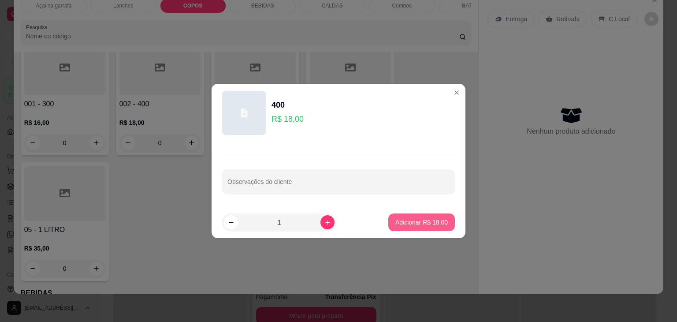
click at [413, 224] on p "Adicionar R$ 18,00" at bounding box center [421, 222] width 52 height 9
type input "1"
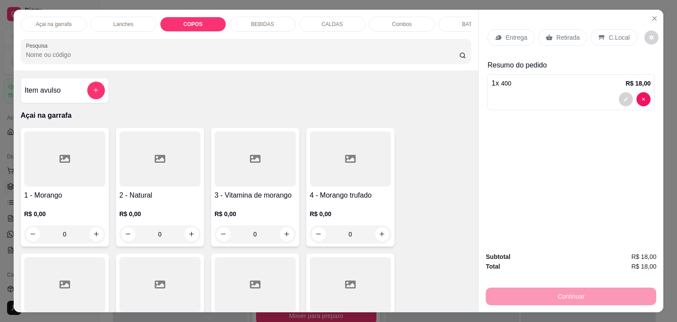
scroll to position [0, 0]
click at [45, 17] on div "Açai na garrafa" at bounding box center [54, 24] width 66 height 15
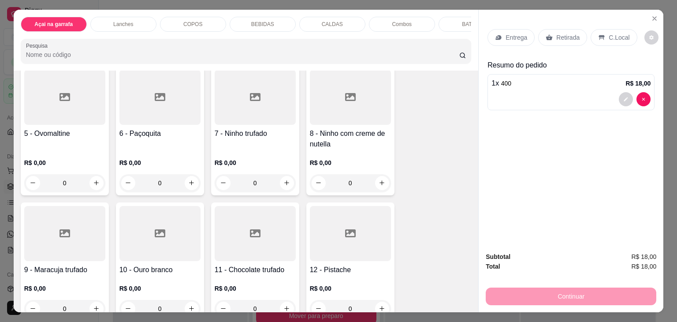
scroll to position [260, 0]
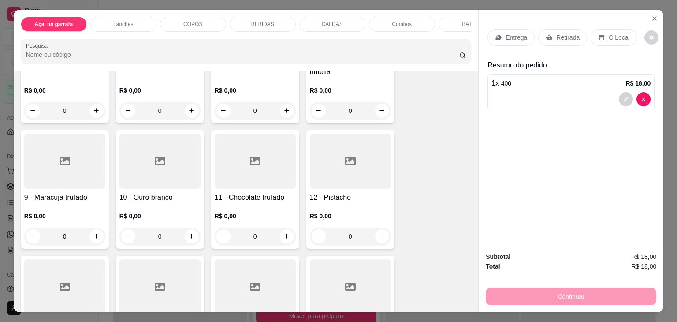
click at [72, 179] on div at bounding box center [64, 161] width 81 height 55
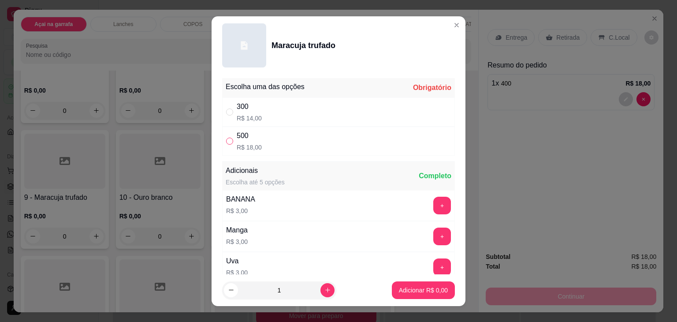
click at [226, 145] on label "" at bounding box center [229, 141] width 7 height 10
click at [226, 145] on input "" at bounding box center [229, 141] width 7 height 7
click at [227, 142] on input "" at bounding box center [229, 141] width 7 height 7
radio input "true"
click at [388, 284] on button "Adicionar R$ 18,00" at bounding box center [421, 290] width 67 height 18
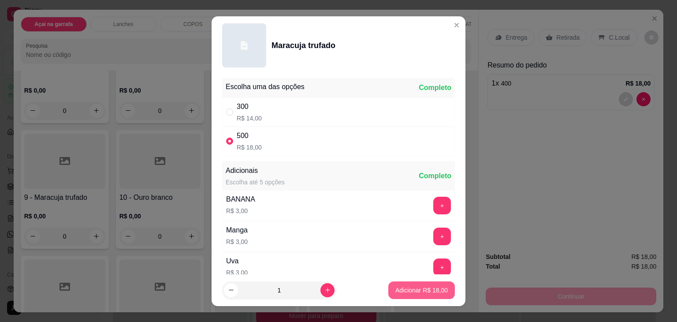
type input "1"
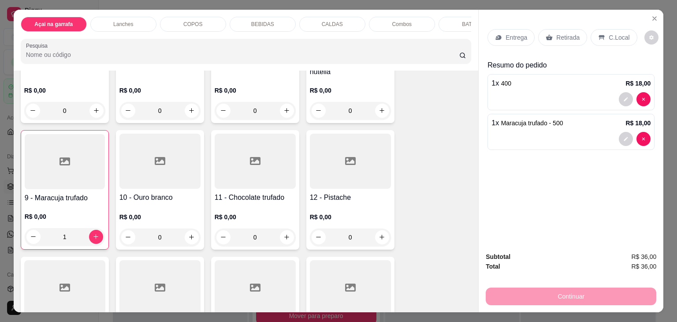
click at [609, 36] on p "C.Local" at bounding box center [619, 37] width 21 height 9
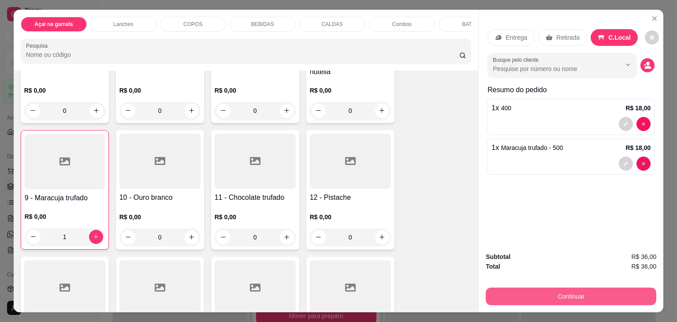
click at [560, 294] on button "Continuar" at bounding box center [571, 296] width 171 height 18
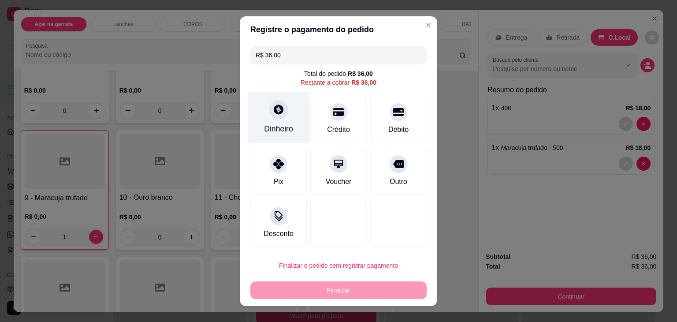
click at [264, 128] on div "Dinheiro" at bounding box center [278, 128] width 29 height 11
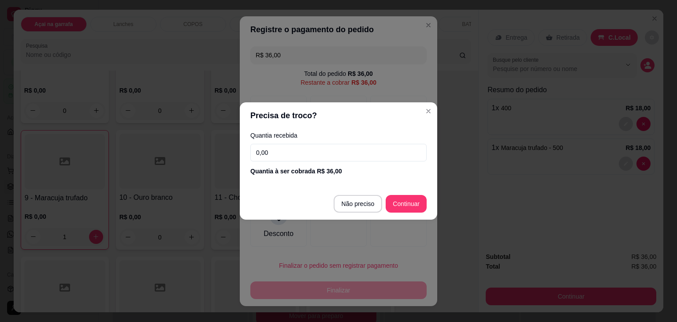
click at [323, 157] on input "0,00" at bounding box center [338, 153] width 176 height 18
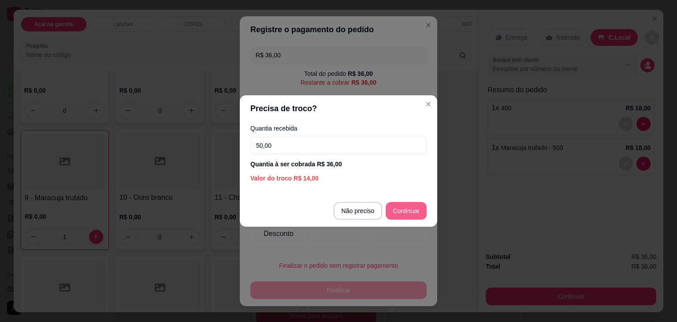
type input "50,00"
type input "R$ 0,00"
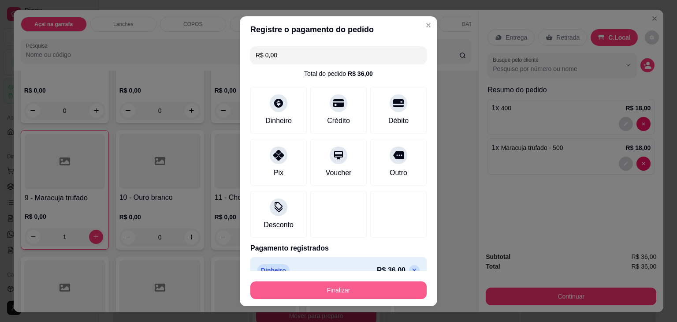
click at [360, 284] on button "Finalizar" at bounding box center [338, 290] width 176 height 18
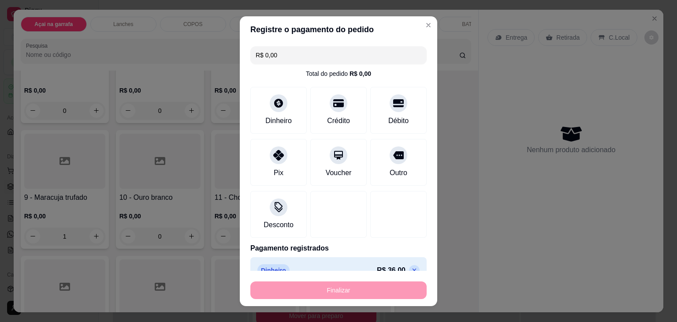
type input "0"
type input "-R$ 36,00"
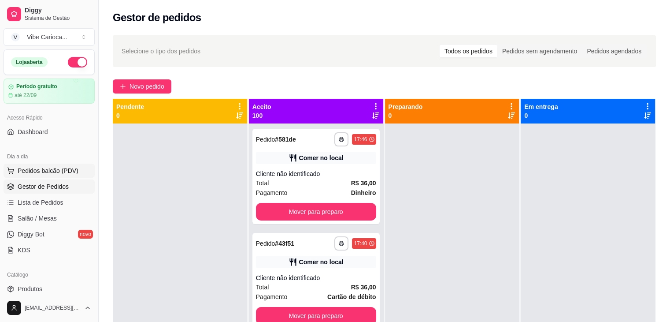
click at [47, 169] on span "Pedidos balcão (PDV)" at bounding box center [48, 170] width 61 height 9
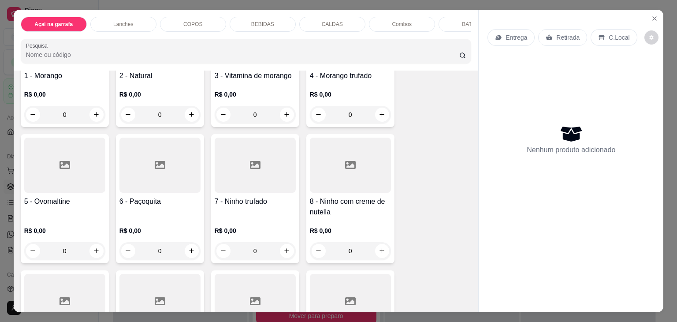
scroll to position [132, 0]
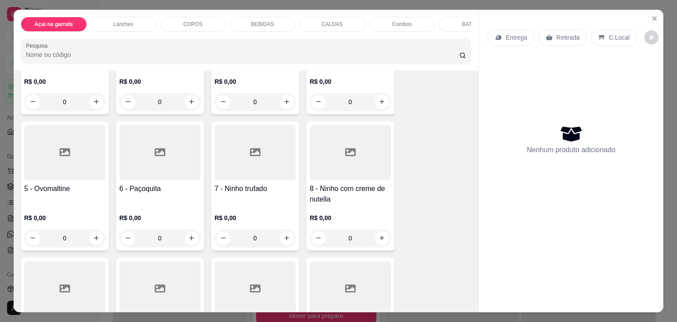
click at [362, 152] on div at bounding box center [350, 152] width 81 height 55
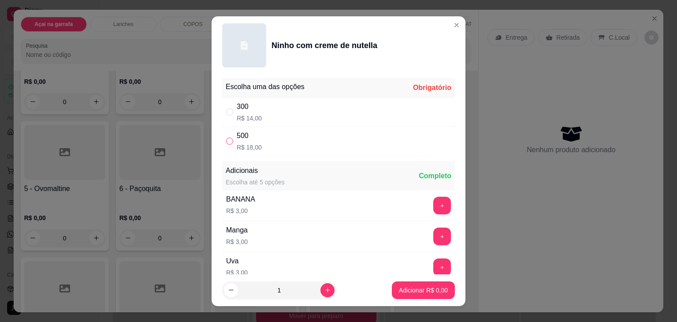
click at [227, 140] on input "" at bounding box center [229, 141] width 7 height 7
radio input "true"
click at [422, 290] on p "Adicionar R$ 18,00" at bounding box center [421, 290] width 51 height 8
type input "1"
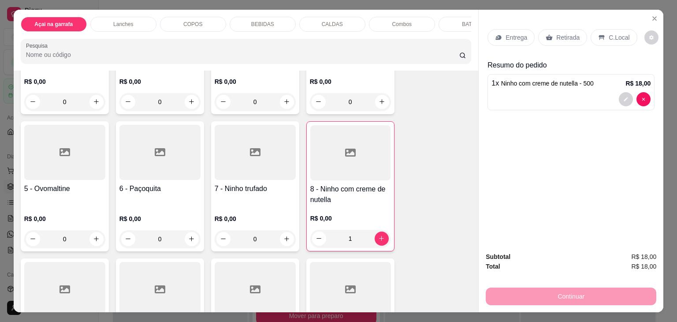
click at [599, 35] on icon at bounding box center [601, 37] width 7 height 7
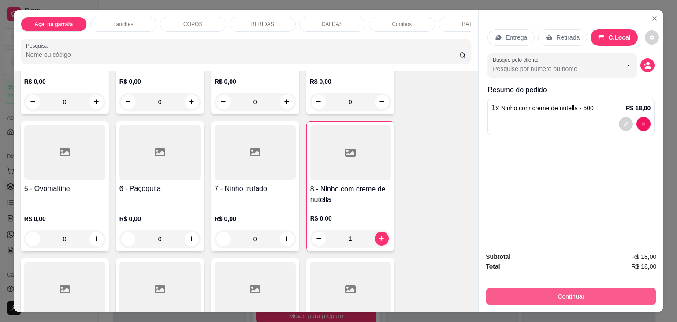
click at [557, 290] on button "Continuar" at bounding box center [571, 296] width 171 height 18
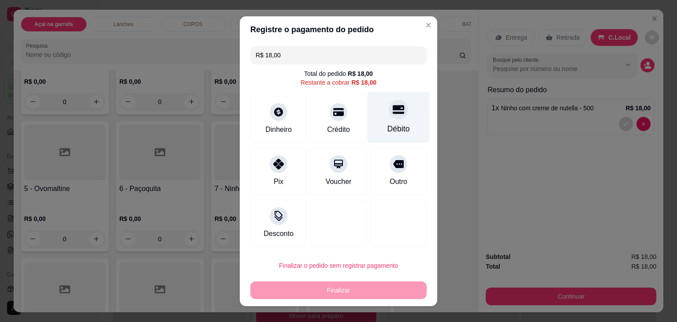
click at [383, 122] on div "Débito" at bounding box center [399, 117] width 62 height 52
type input "R$ 0,00"
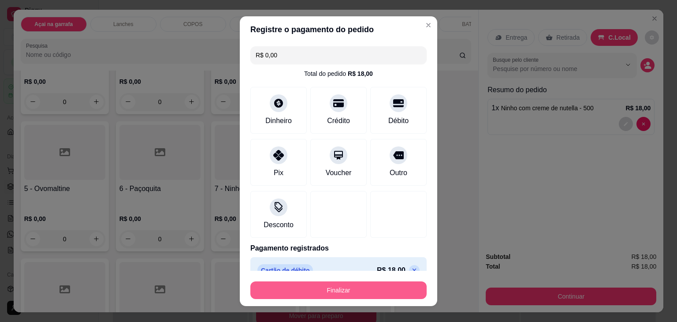
click at [337, 288] on button "Finalizar" at bounding box center [338, 290] width 176 height 18
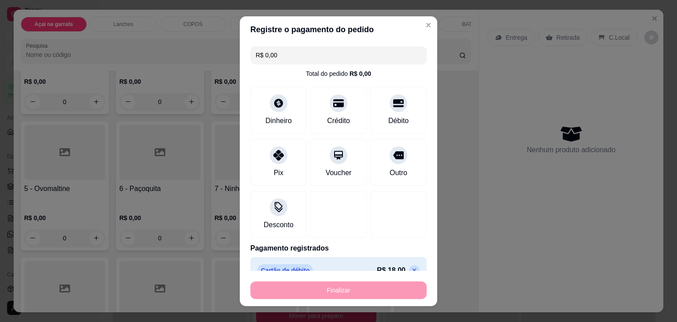
type input "0"
type input "-R$ 18,00"
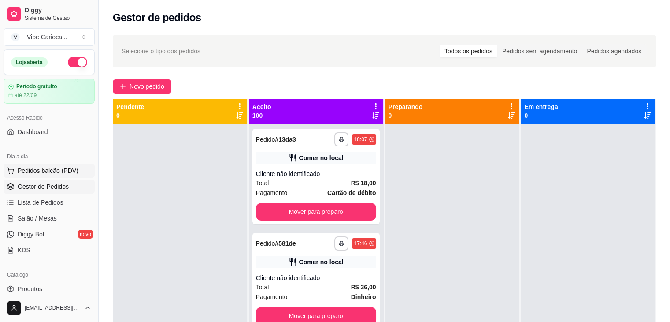
click at [46, 169] on span "Pedidos balcão (PDV)" at bounding box center [48, 170] width 61 height 9
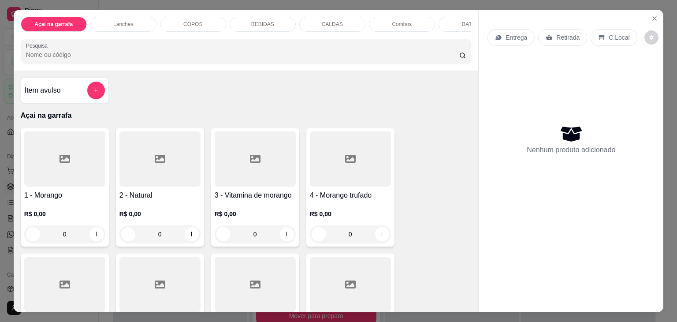
click at [390, 24] on div "Combos" at bounding box center [402, 24] width 66 height 15
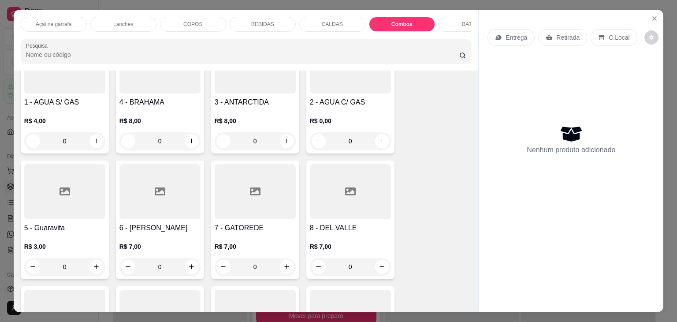
click at [385, 22] on div "Combos" at bounding box center [402, 24] width 66 height 15
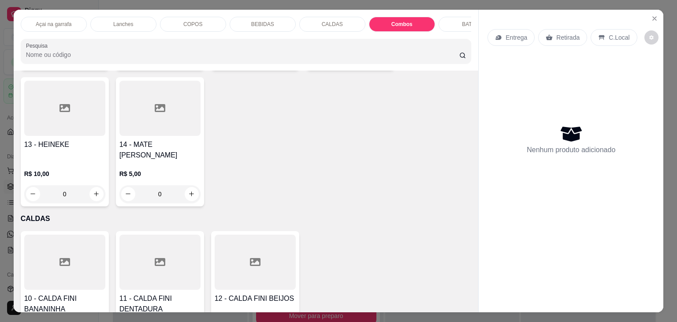
click at [130, 20] on div "Lanches" at bounding box center [123, 24] width 66 height 15
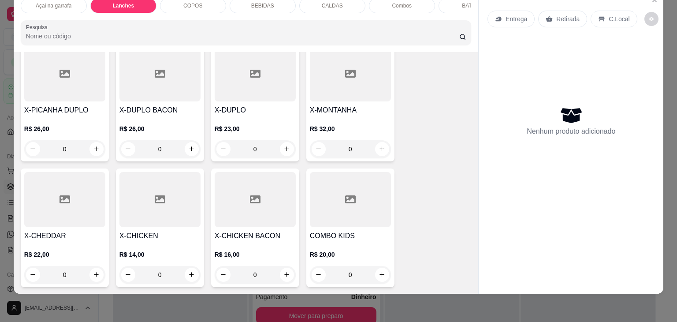
scroll to position [879, 0]
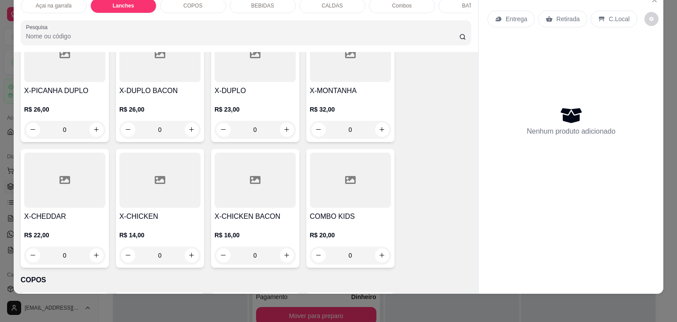
click at [343, 159] on div at bounding box center [350, 180] width 81 height 55
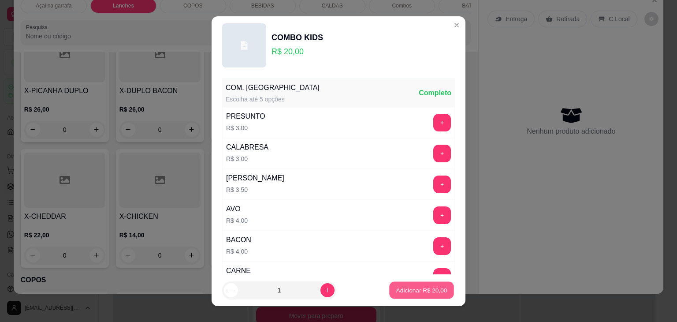
click at [397, 286] on p "Adicionar R$ 20,00" at bounding box center [421, 290] width 51 height 8
type input "1"
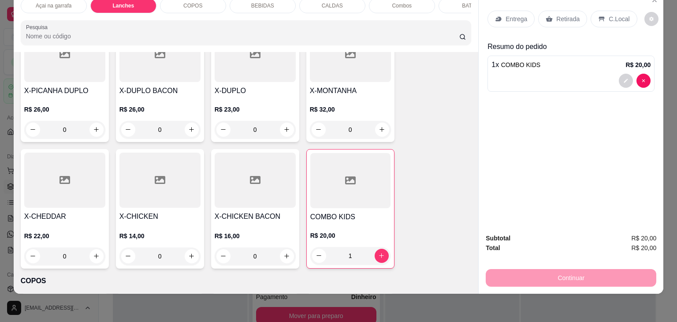
click at [616, 15] on p "C.Local" at bounding box center [619, 19] width 21 height 9
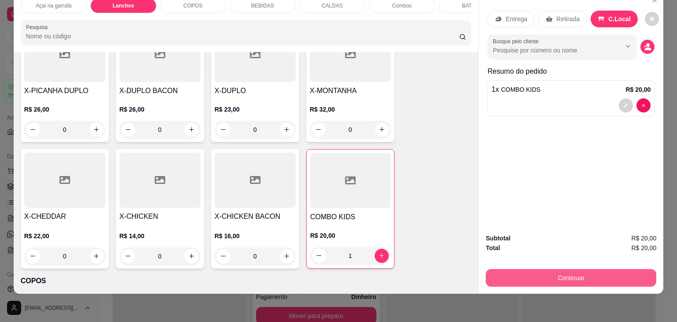
click at [602, 269] on button "Continuar" at bounding box center [571, 278] width 171 height 18
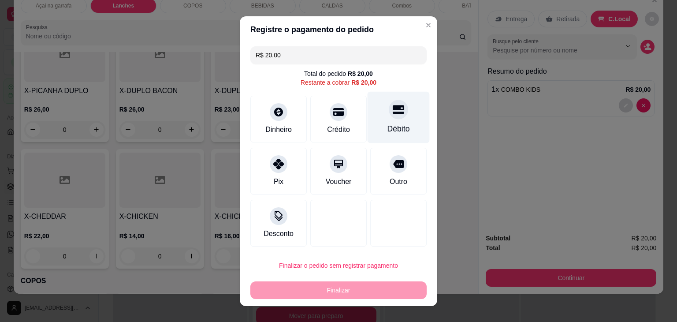
click at [387, 127] on div "Débito" at bounding box center [398, 128] width 22 height 11
type input "R$ 0,00"
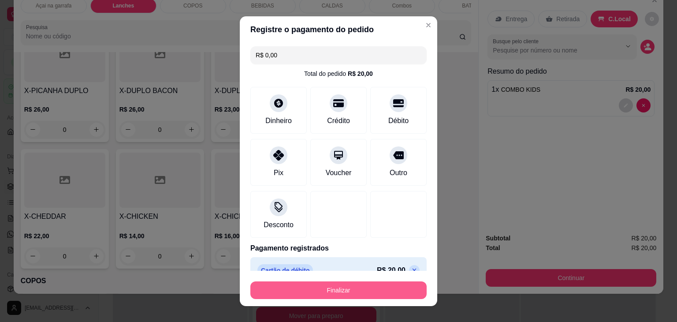
click at [346, 292] on button "Finalizar" at bounding box center [338, 290] width 176 height 18
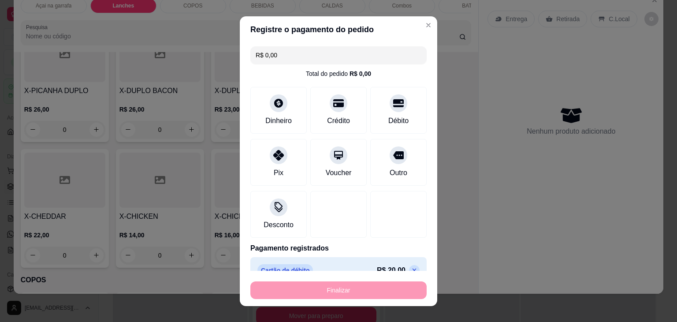
type input "0"
type input "-R$ 20,00"
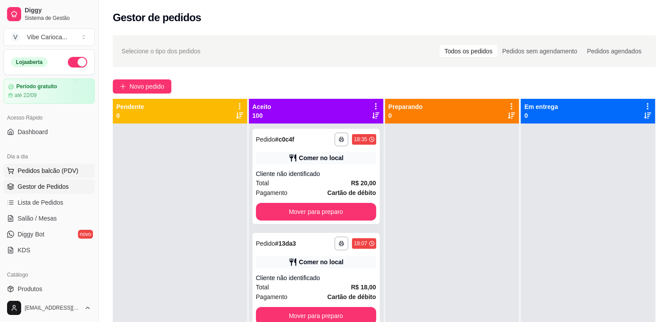
click at [37, 169] on span "Pedidos balcão (PDV)" at bounding box center [48, 170] width 61 height 9
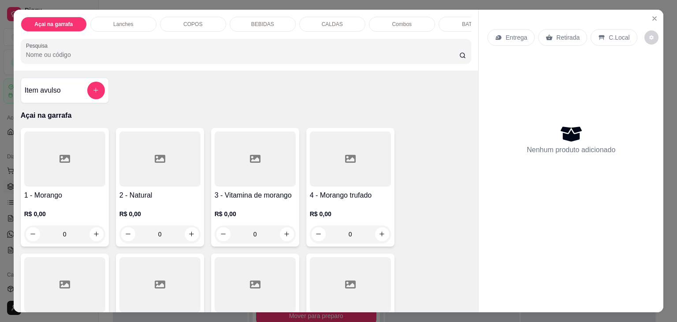
click at [187, 21] on p "COPOS" at bounding box center [192, 24] width 19 height 7
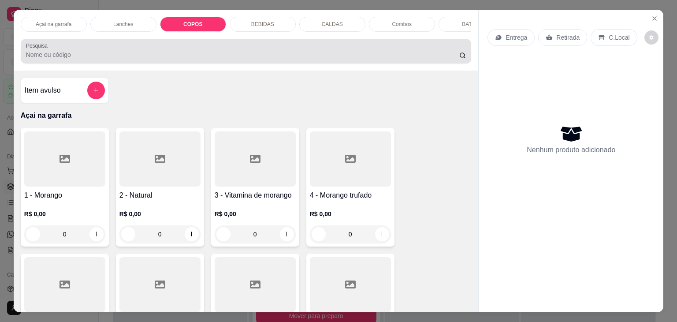
scroll to position [22, 0]
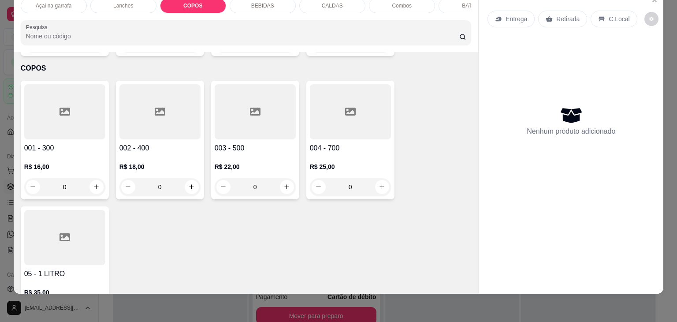
click at [227, 101] on div at bounding box center [255, 111] width 81 height 55
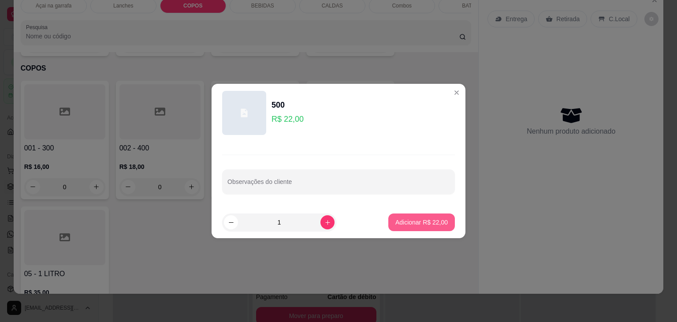
click at [428, 216] on button "Adicionar R$ 22,00" at bounding box center [421, 222] width 67 height 18
type input "1"
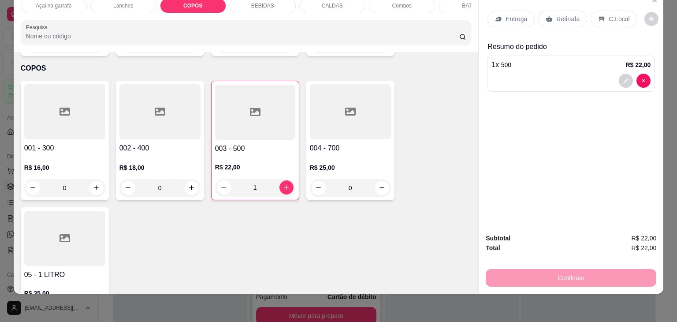
click at [610, 16] on p "C.Local" at bounding box center [619, 19] width 21 height 9
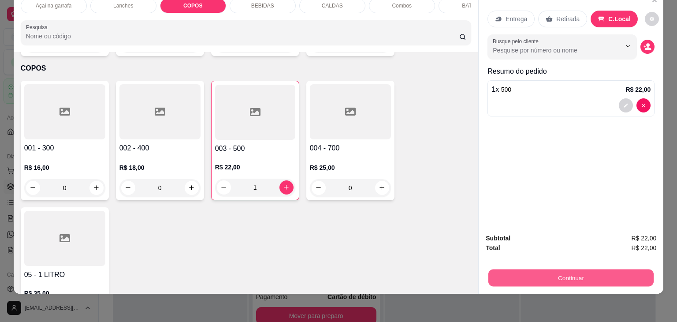
click at [559, 269] on button "Continuar" at bounding box center [570, 277] width 165 height 17
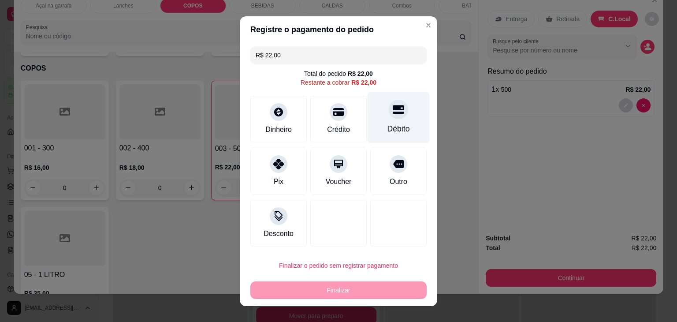
click at [387, 124] on div "Débito" at bounding box center [398, 128] width 22 height 11
type input "R$ 0,00"
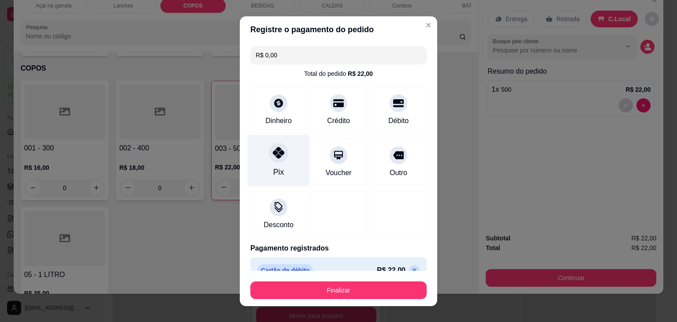
click at [273, 166] on div "Pix" at bounding box center [279, 160] width 62 height 52
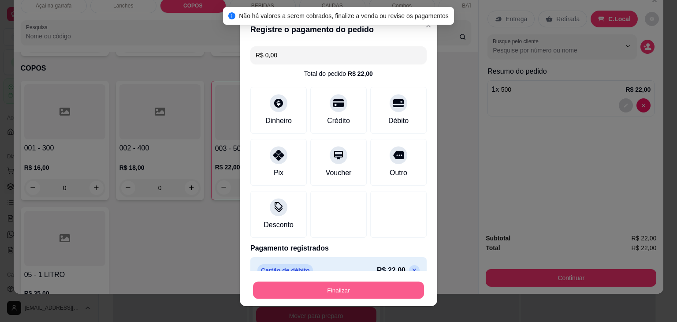
click at [297, 288] on button "Finalizar" at bounding box center [338, 289] width 171 height 17
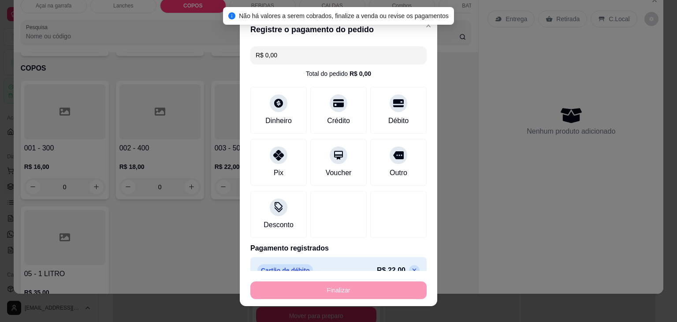
type input "0"
type input "-R$ 22,00"
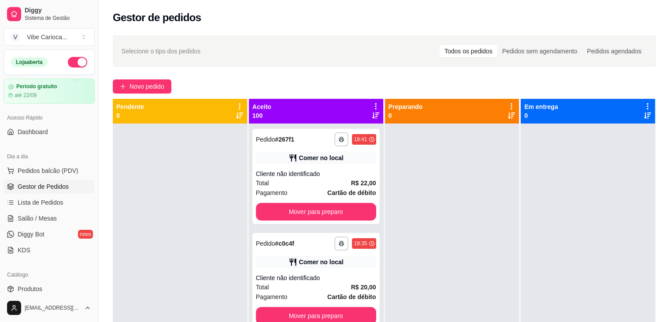
drag, startPoint x: 317, startPoint y: 142, endPoint x: 235, endPoint y: 71, distance: 108.4
click at [322, 31] on div "**********" at bounding box center [385, 230] width 572 height 401
click at [48, 170] on span "Pedidos balcão (PDV)" at bounding box center [48, 170] width 61 height 9
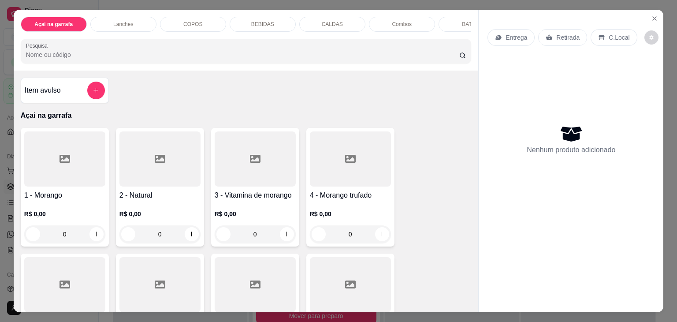
click at [186, 23] on p "COPOS" at bounding box center [192, 24] width 19 height 7
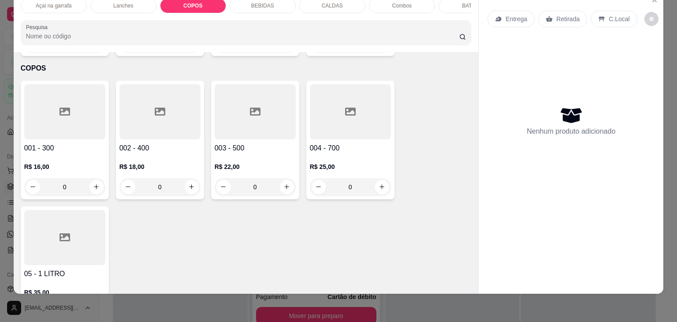
click at [345, 106] on icon at bounding box center [350, 111] width 11 height 11
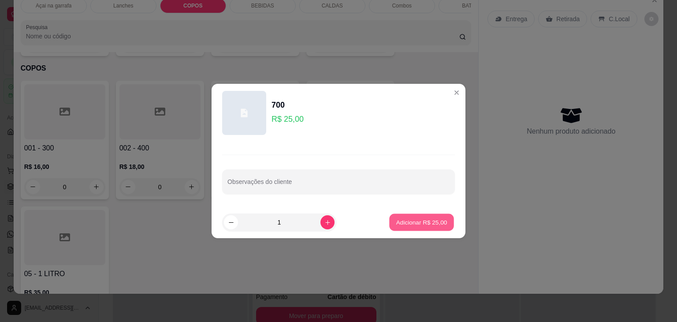
click at [427, 218] on p "Adicionar R$ 25,00" at bounding box center [421, 222] width 51 height 8
type input "1"
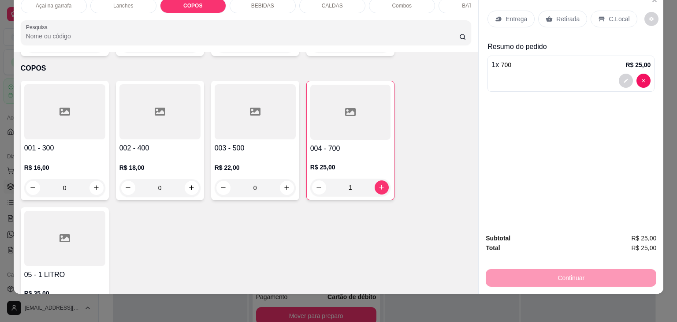
click at [605, 17] on div "C.Local" at bounding box center [614, 19] width 46 height 17
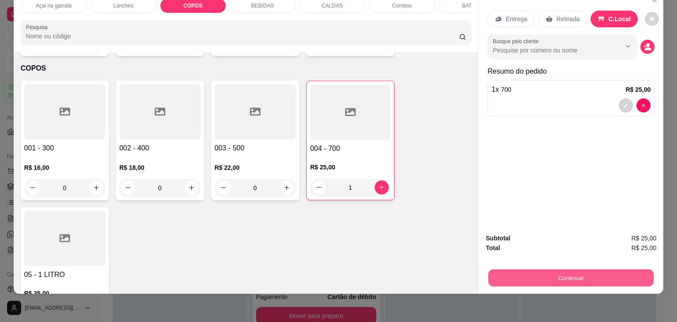
click at [582, 269] on button "Continuar" at bounding box center [570, 277] width 165 height 17
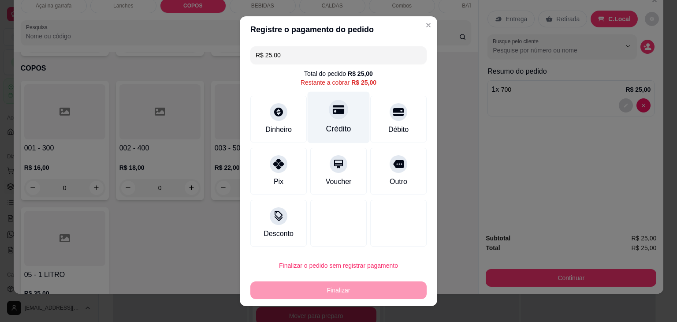
click at [336, 114] on icon at bounding box center [338, 109] width 11 height 11
type input "R$ 0,00"
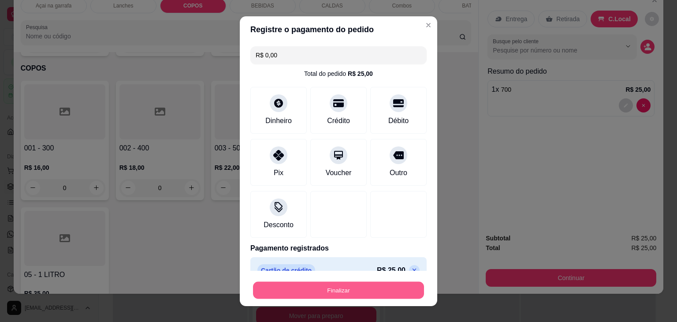
click at [372, 288] on button "Finalizar" at bounding box center [338, 289] width 171 height 17
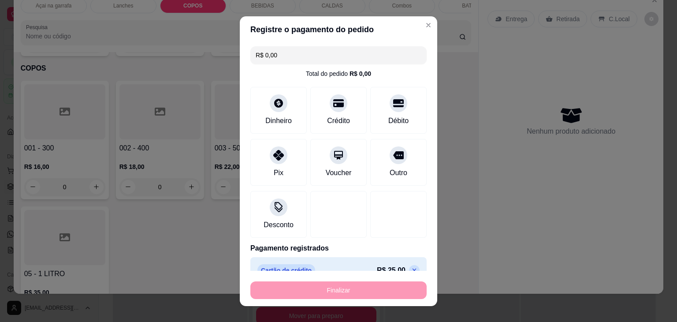
type input "0"
type input "-R$ 25,00"
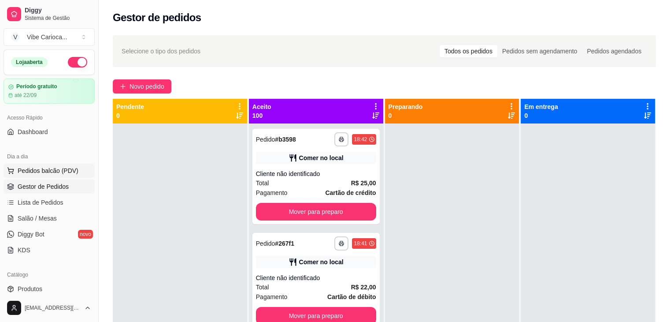
click at [45, 168] on span "Pedidos balcão (PDV)" at bounding box center [48, 170] width 61 height 9
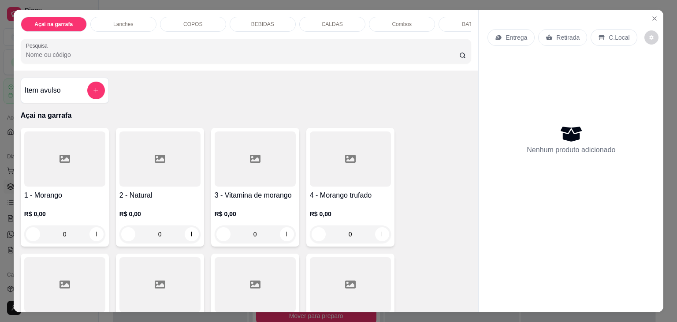
click at [193, 21] on p "COPOS" at bounding box center [192, 24] width 19 height 7
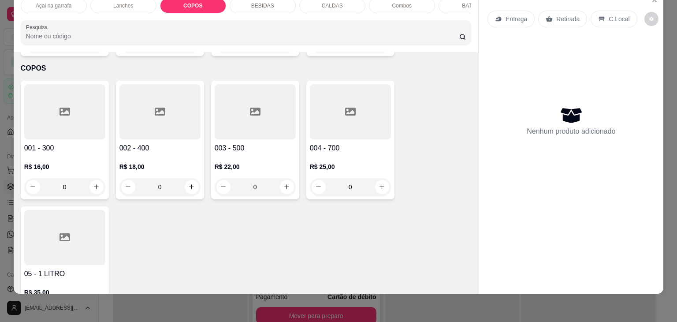
click at [327, 107] on div at bounding box center [350, 111] width 81 height 55
click at [427, 218] on p "Adicionar R$ 25,00" at bounding box center [421, 222] width 52 height 9
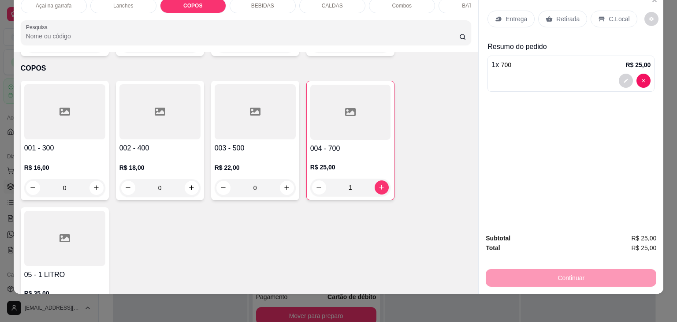
type input "1"
click at [616, 15] on p "C.Local" at bounding box center [619, 19] width 21 height 9
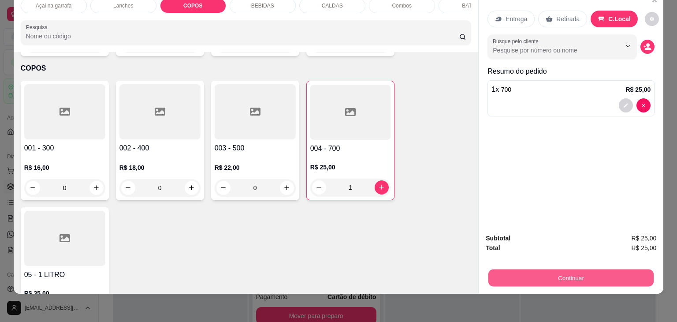
click at [554, 269] on button "Continuar" at bounding box center [570, 277] width 165 height 17
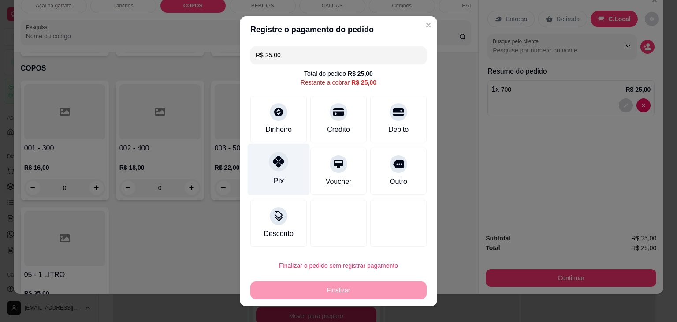
click at [268, 175] on div "Pix" at bounding box center [279, 169] width 62 height 52
type input "R$ 0,00"
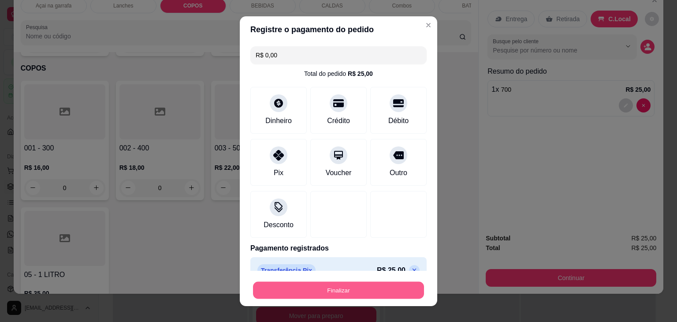
click at [329, 294] on button "Finalizar" at bounding box center [338, 289] width 171 height 17
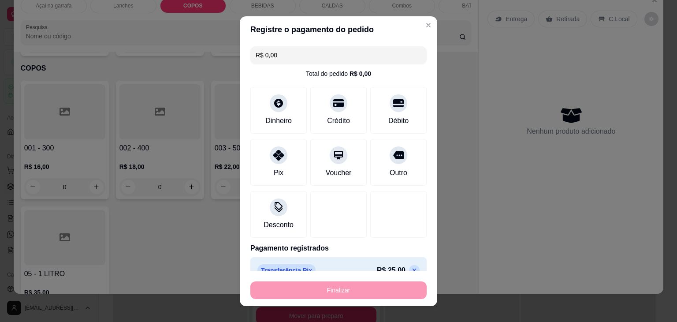
type input "0"
type input "-R$ 25,00"
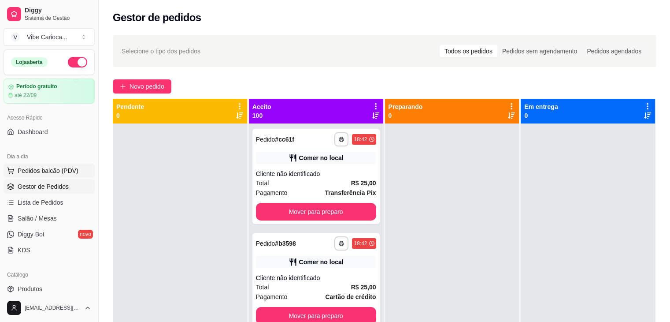
click at [39, 164] on button "Pedidos balcão (PDV)" at bounding box center [49, 171] width 91 height 14
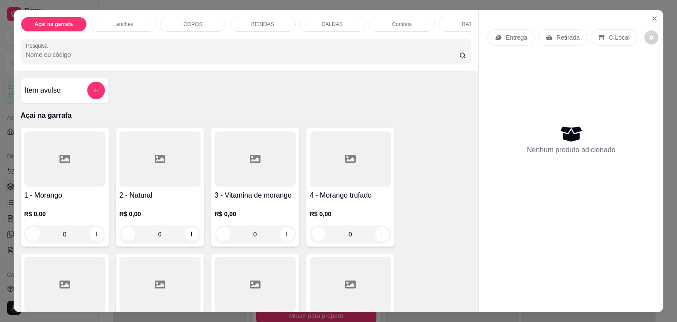
click at [190, 21] on p "COPOS" at bounding box center [192, 24] width 19 height 7
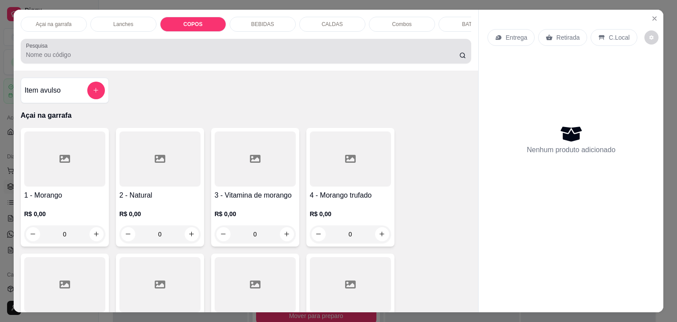
scroll to position [22, 0]
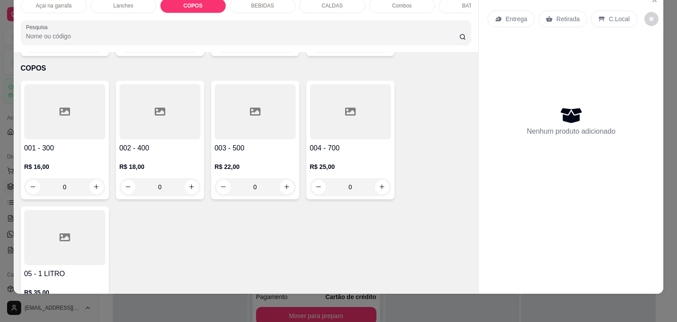
click at [28, 103] on div at bounding box center [64, 111] width 81 height 55
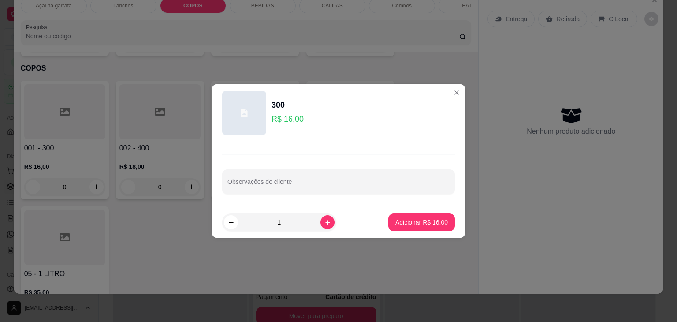
click at [409, 207] on footer "1 Adicionar R$ 16,00" at bounding box center [339, 222] width 254 height 32
click at [404, 223] on p "Adicionar R$ 16,00" at bounding box center [421, 222] width 52 height 9
type input "1"
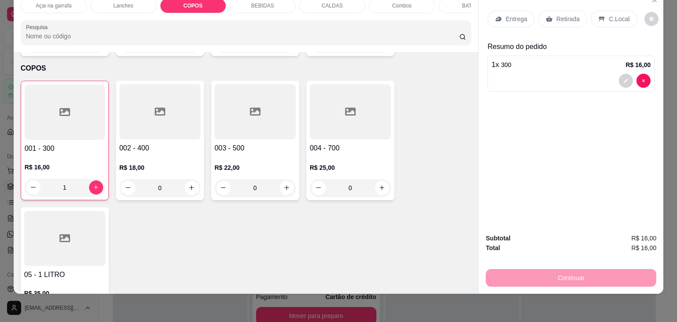
click at [615, 15] on p "C.Local" at bounding box center [619, 19] width 21 height 9
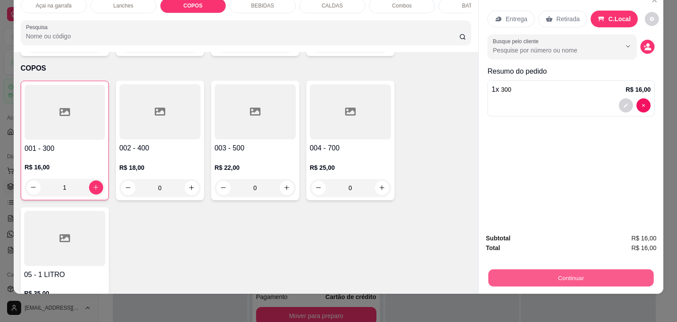
click at [553, 272] on button "Continuar" at bounding box center [570, 277] width 165 height 17
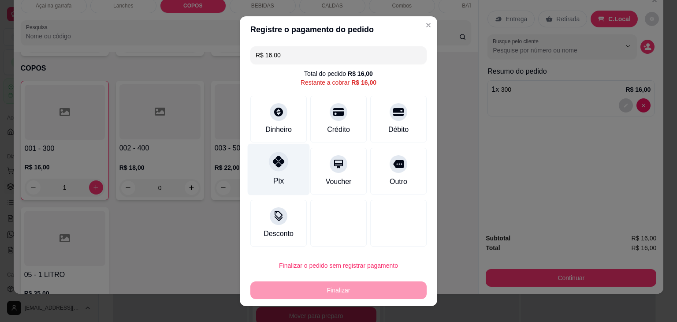
click at [277, 177] on div "Pix" at bounding box center [278, 180] width 11 height 11
type input "R$ 0,00"
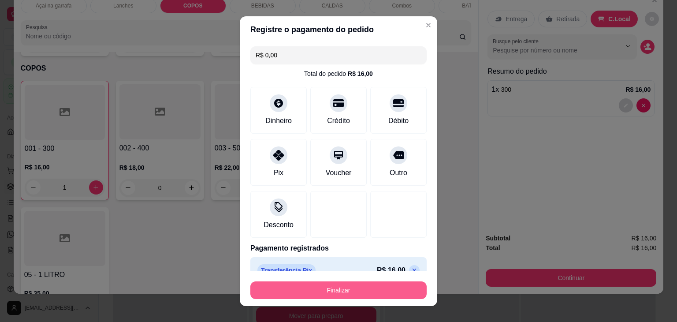
click at [327, 294] on button "Finalizar" at bounding box center [338, 290] width 176 height 18
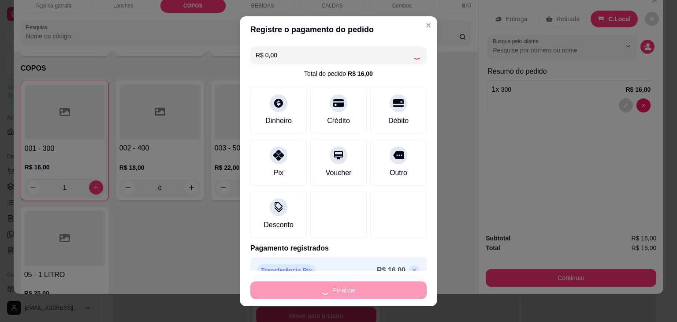
type input "0"
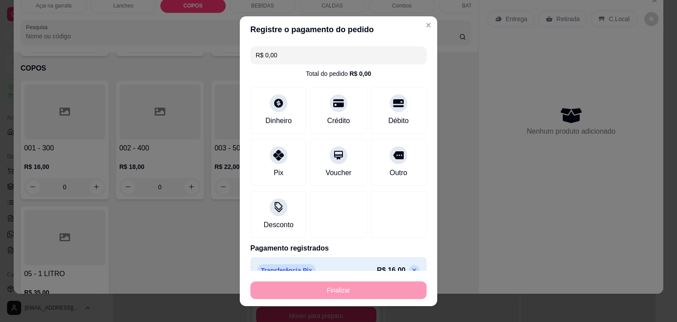
type input "-R$ 16,00"
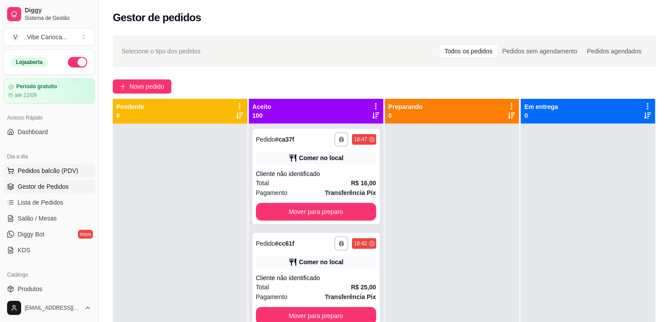
click at [71, 170] on span "Pedidos balcão (PDV)" at bounding box center [48, 170] width 61 height 9
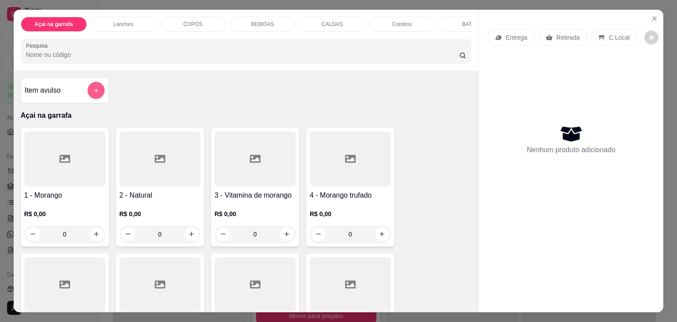
click at [95, 93] on icon "add-separate-item" at bounding box center [96, 90] width 7 height 7
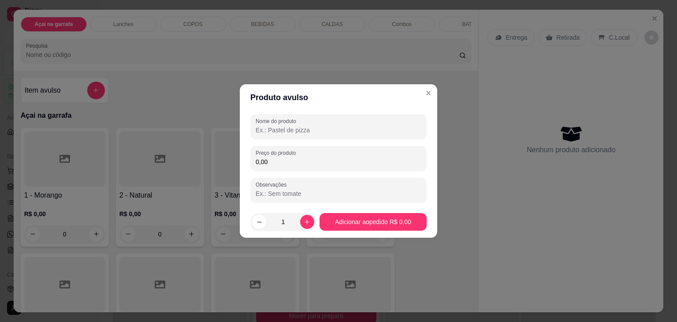
click at [330, 133] on input "Nome do produto" at bounding box center [339, 130] width 166 height 9
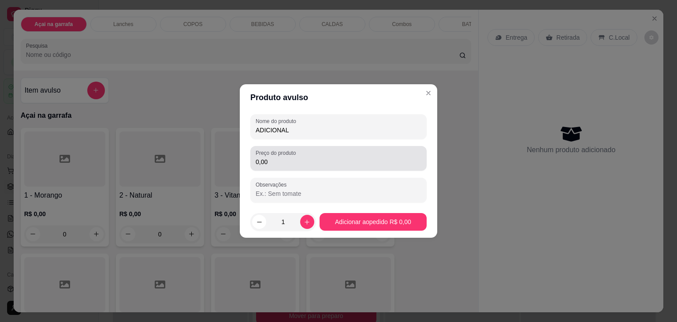
type input "ADICIONAL"
click at [285, 161] on input "0,00" at bounding box center [339, 161] width 166 height 9
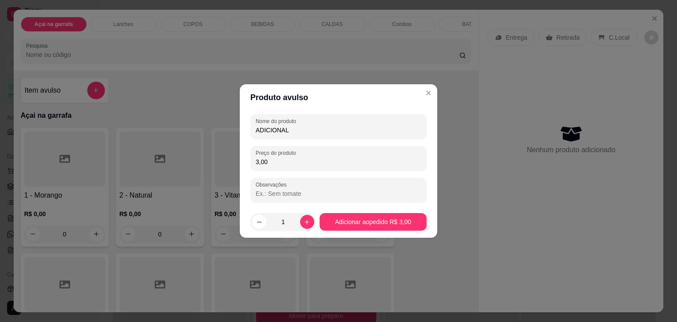
type input "3,00"
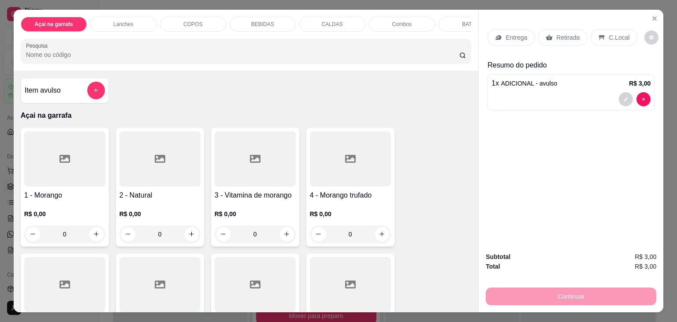
click at [585, 22] on div "Entrega Retirada C.Local" at bounding box center [571, 37] width 167 height 31
click at [599, 35] on icon at bounding box center [602, 37] width 6 height 5
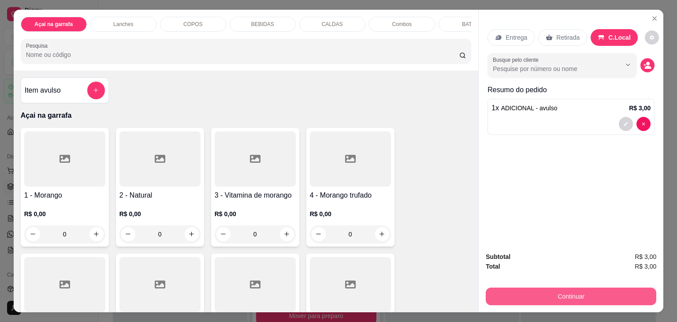
click at [534, 295] on button "Continuar" at bounding box center [571, 296] width 171 height 18
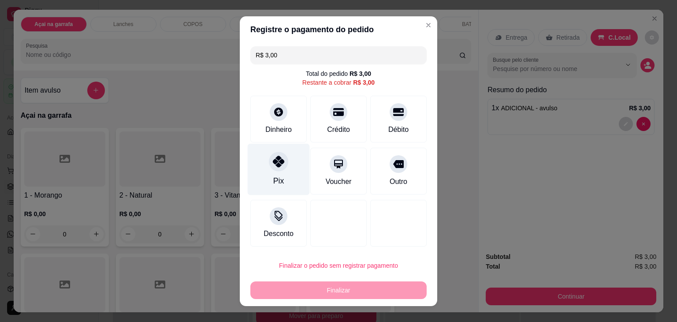
click at [273, 166] on icon at bounding box center [278, 161] width 11 height 11
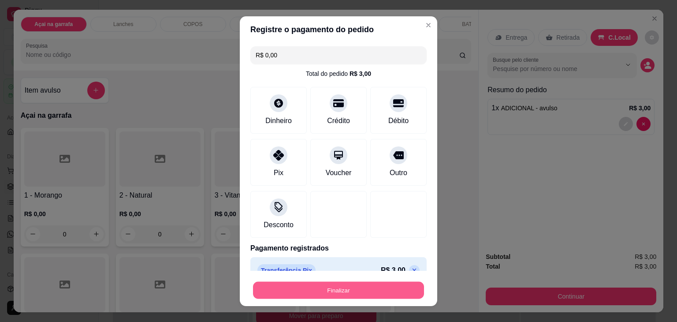
click at [304, 293] on button "Finalizar" at bounding box center [338, 289] width 171 height 17
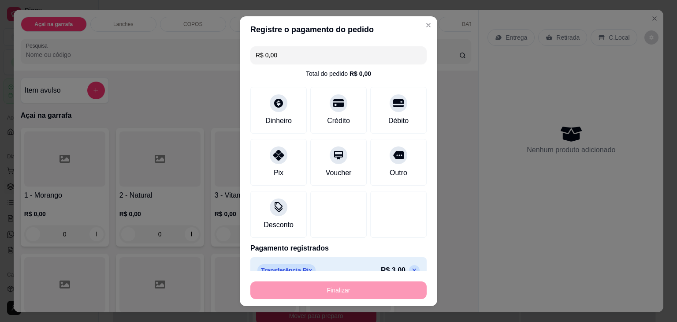
type input "-R$ 3,00"
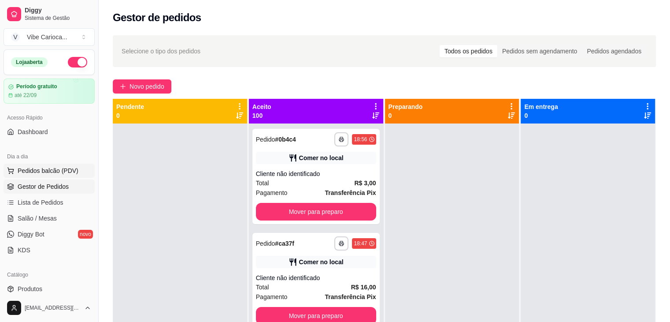
click at [23, 170] on span "Pedidos balcão (PDV)" at bounding box center [48, 170] width 61 height 9
